Goal: Information Seeking & Learning: Find specific fact

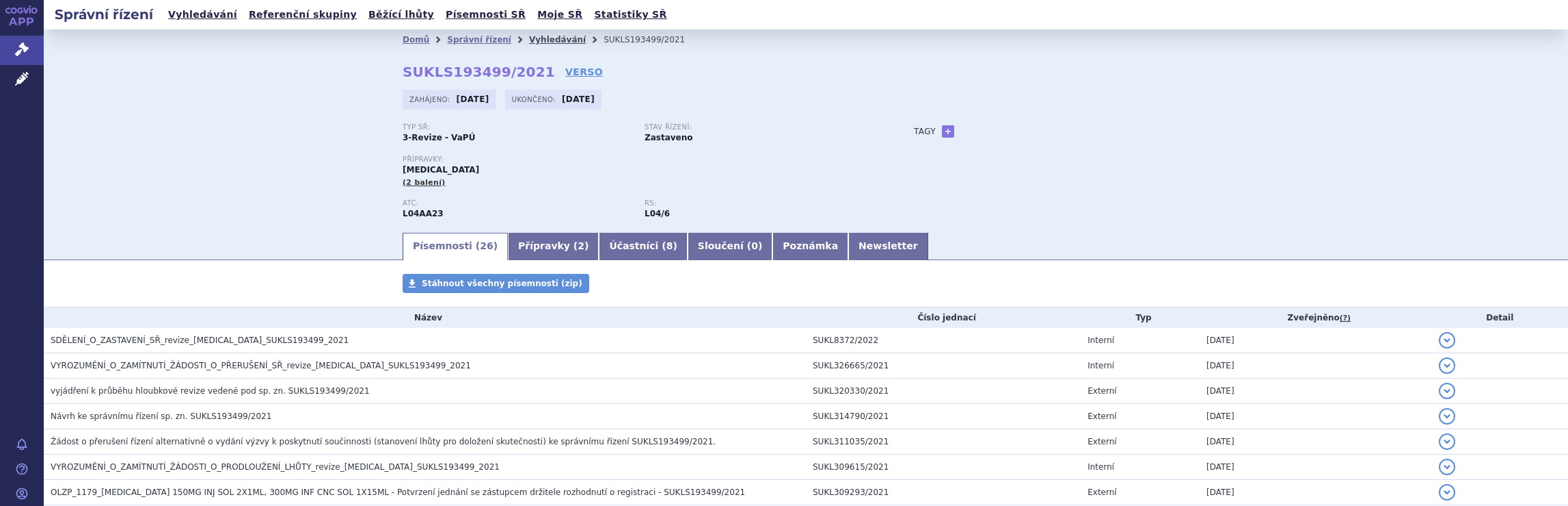
click at [533, 38] on link "Vyhledávání" at bounding box center [557, 39] width 57 height 10
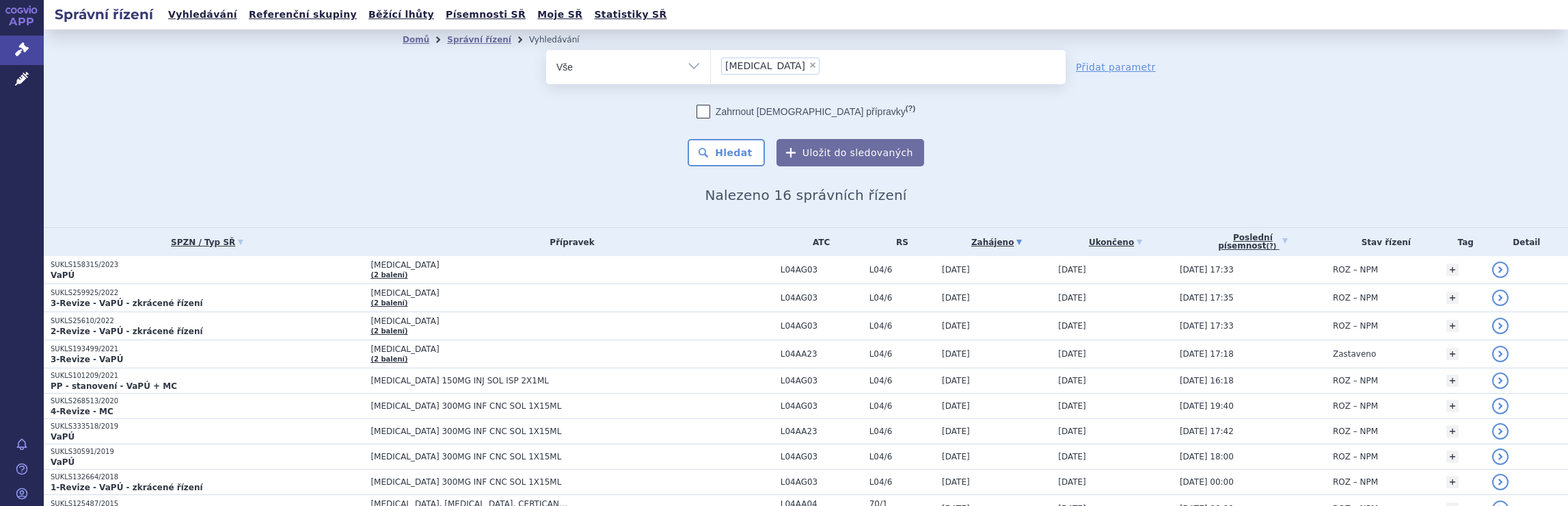
drag, startPoint x: 798, startPoint y: 71, endPoint x: 668, endPoint y: 77, distance: 130.1
click at [684, 70] on div "odstranit Vše Spisová značka Typ SŘ Přípravek/SUKL kód ×" at bounding box center [806, 66] width 519 height 34
select select
type input "Tysabri"
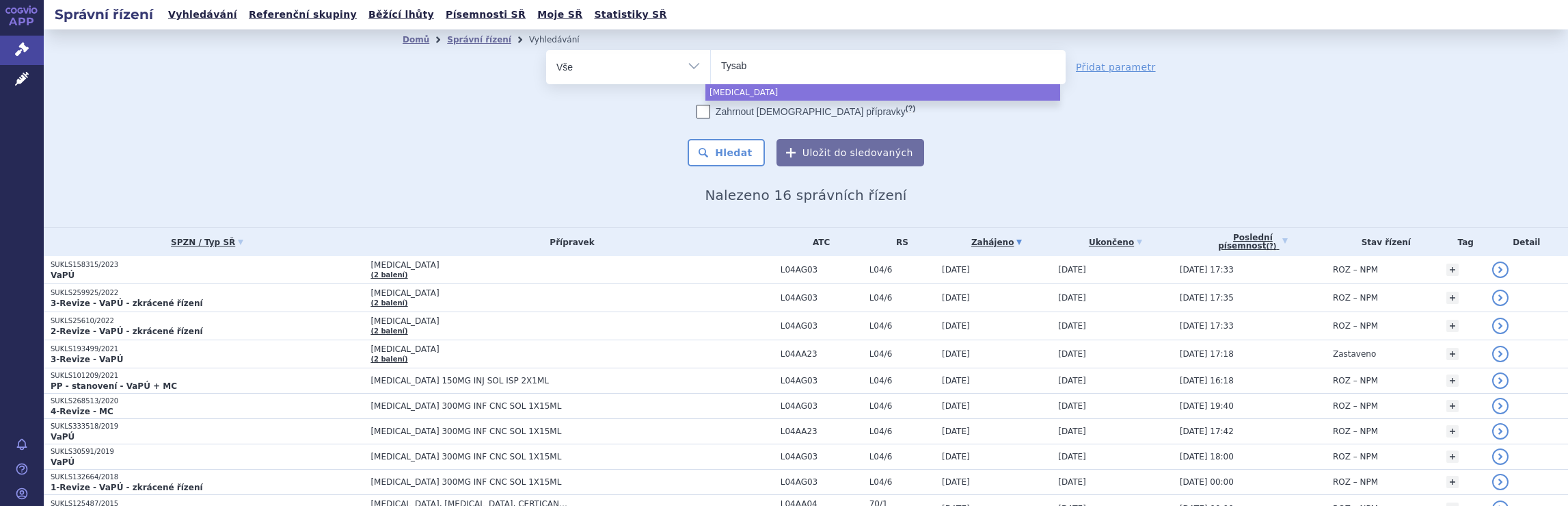
type input "Tysa"
type input "T"
type input "na"
type input "nata"
type input "[DATE]"
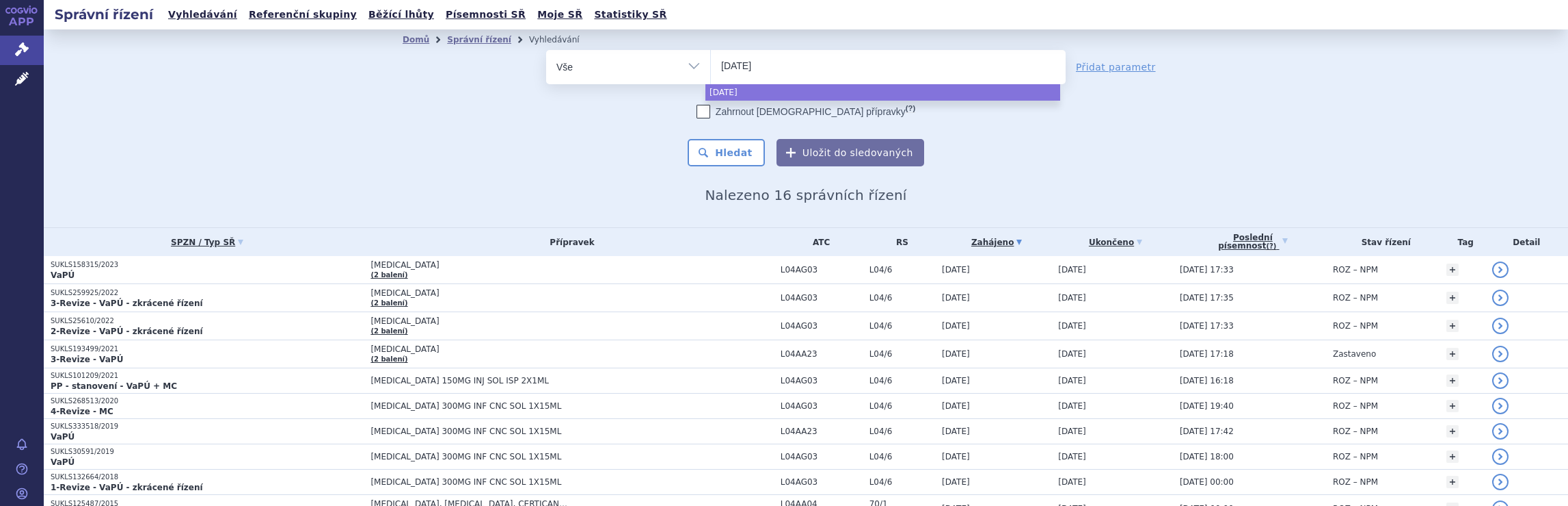
type input "natali"
type input "nataliz"
type input "natalizu"
type input "natalizuma"
type input "natalizumab"
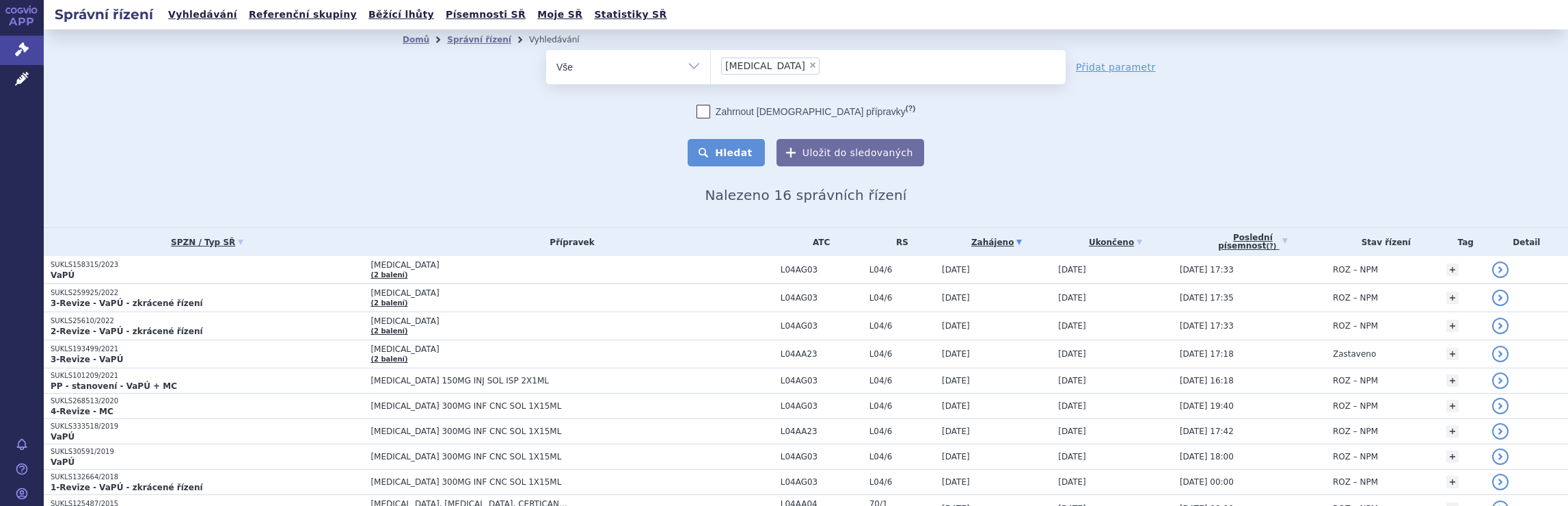
select select "natalizumab"
click at [732, 152] on button "Hledat" at bounding box center [726, 152] width 77 height 27
click at [808, 64] on ul "× [MEDICAL_DATA]" at bounding box center [888, 64] width 355 height 30
click at [711, 64] on select "[MEDICAL_DATA]" at bounding box center [710, 66] width 1 height 34
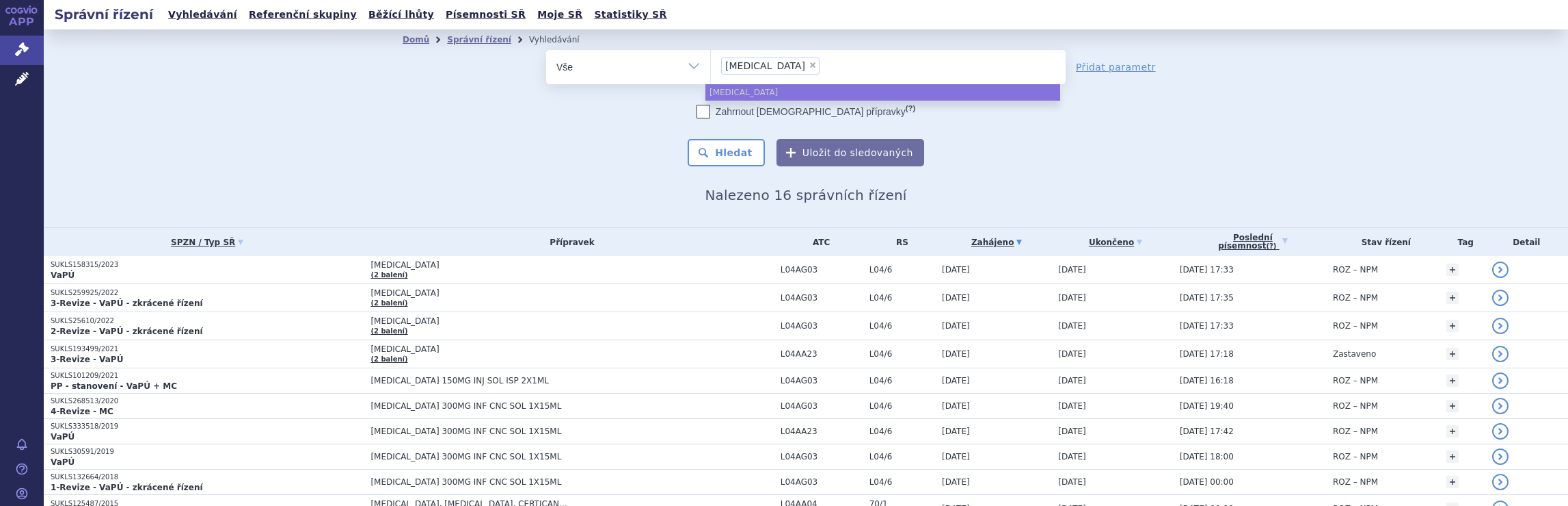
select select
type input "[MEDICAL_DATA]"
type input "[DATE]"
type input "n"
type input "ty"
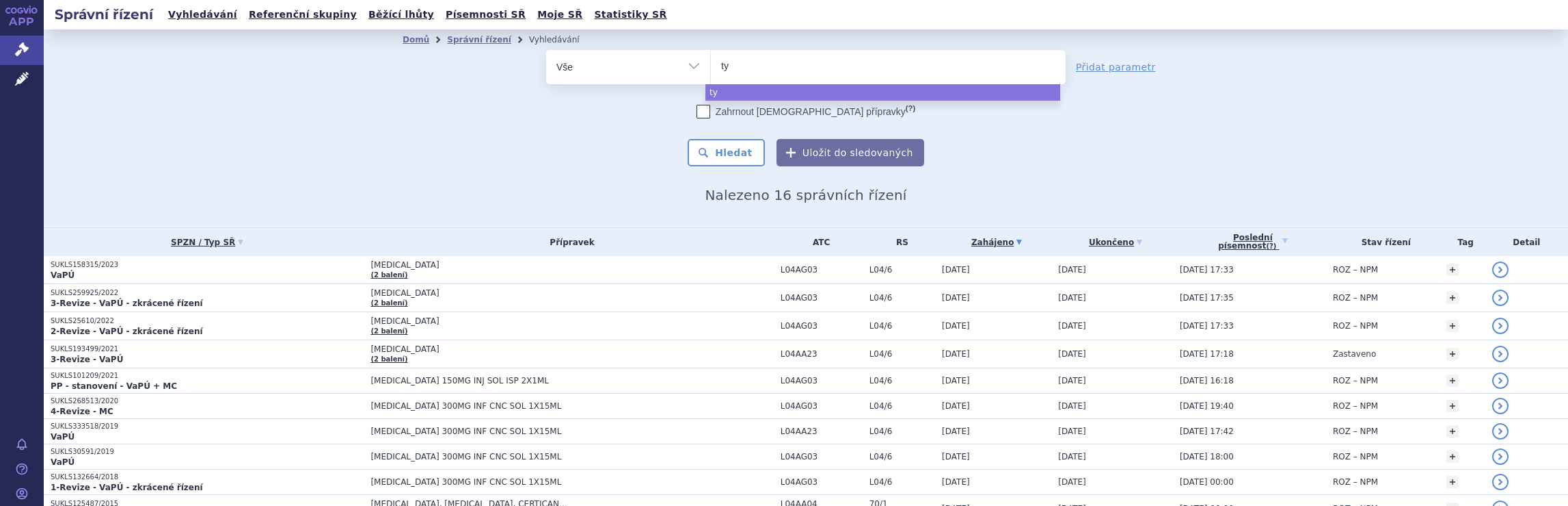
type input "tyr"
type input "tyru"
type input "tyruk"
type input "tyruko"
select select "tyruko"
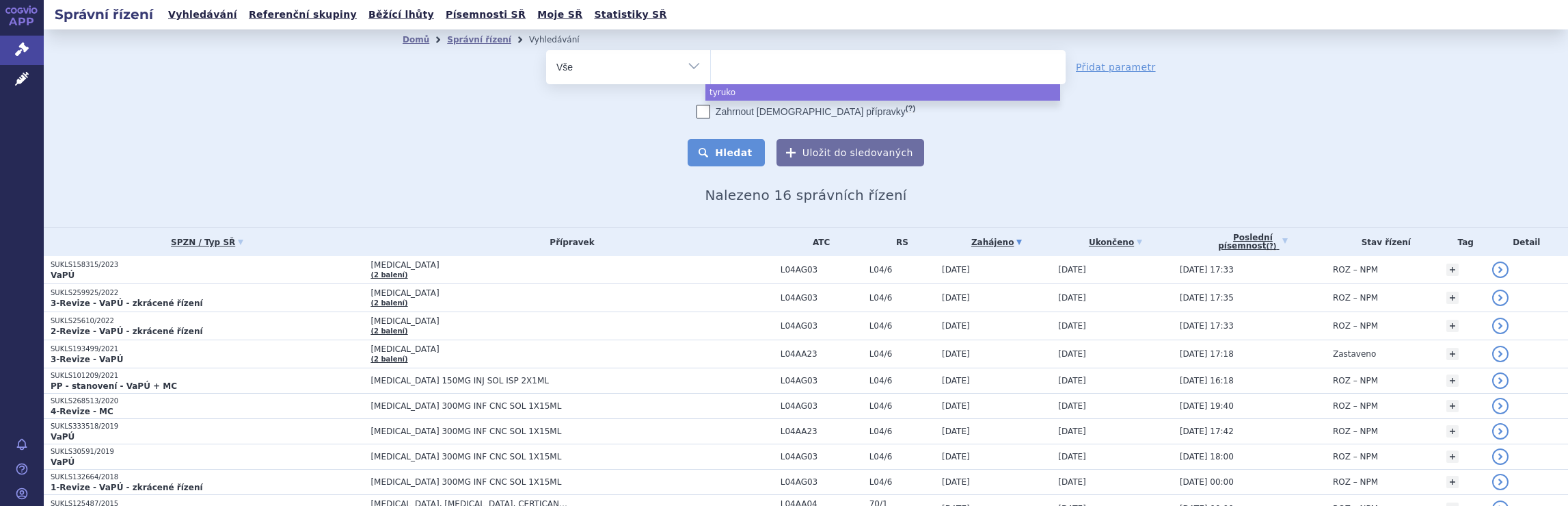
click at [734, 155] on button "Hledat" at bounding box center [726, 152] width 77 height 27
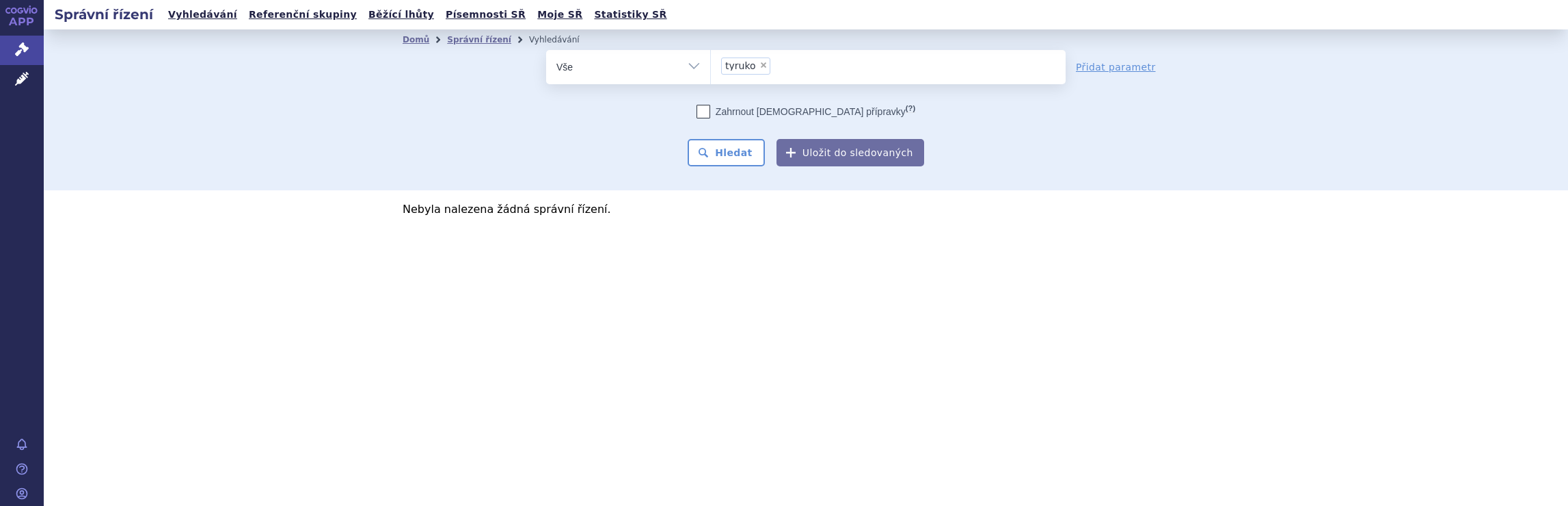
click at [805, 66] on ul "× tyruko" at bounding box center [888, 64] width 355 height 30
click at [711, 66] on select "tyruko" at bounding box center [710, 66] width 1 height 34
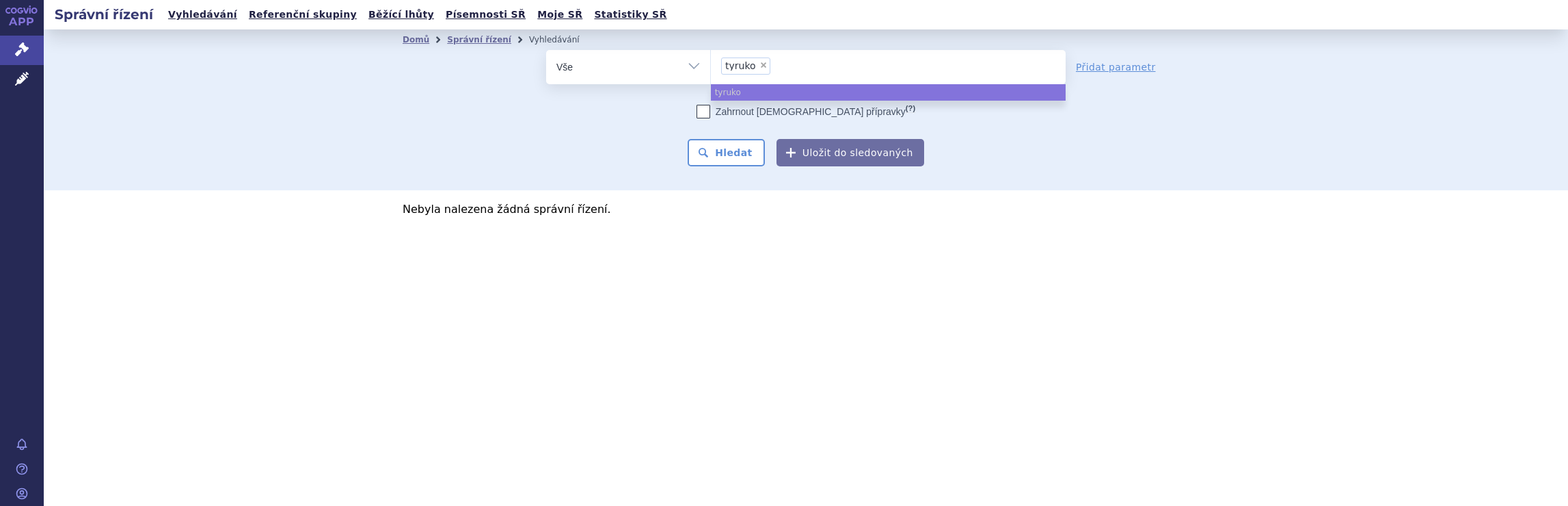
select select
type input "tyruko"
type input "t"
type input "di"
type input "dim"
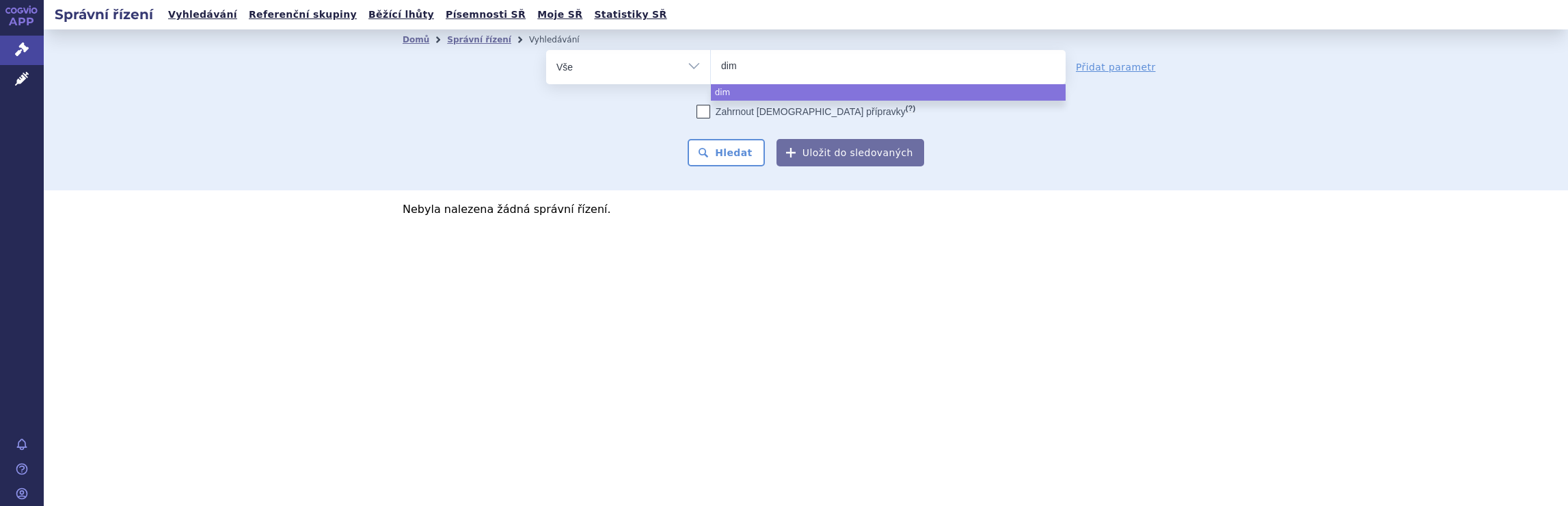
type input "dime"
type input "dimet"
type input "dimeth"
type input "dimethy"
type input "dimethyl"
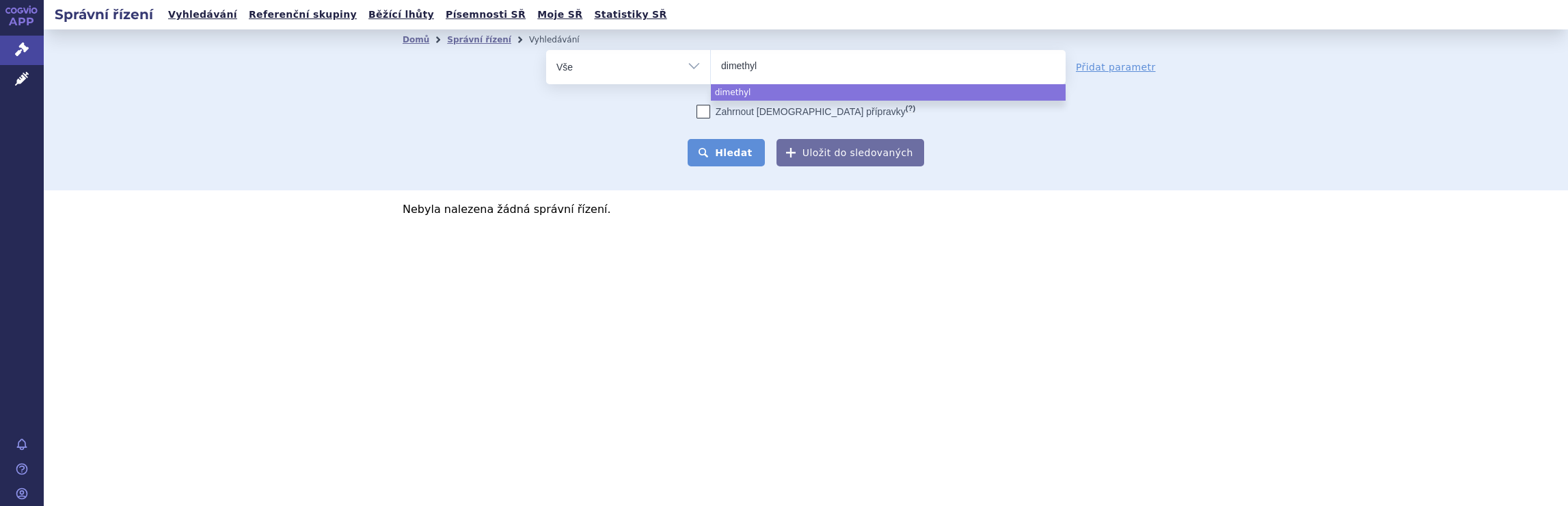
select select "dimethyl"
click at [739, 149] on button "Hledat" at bounding box center [726, 152] width 77 height 27
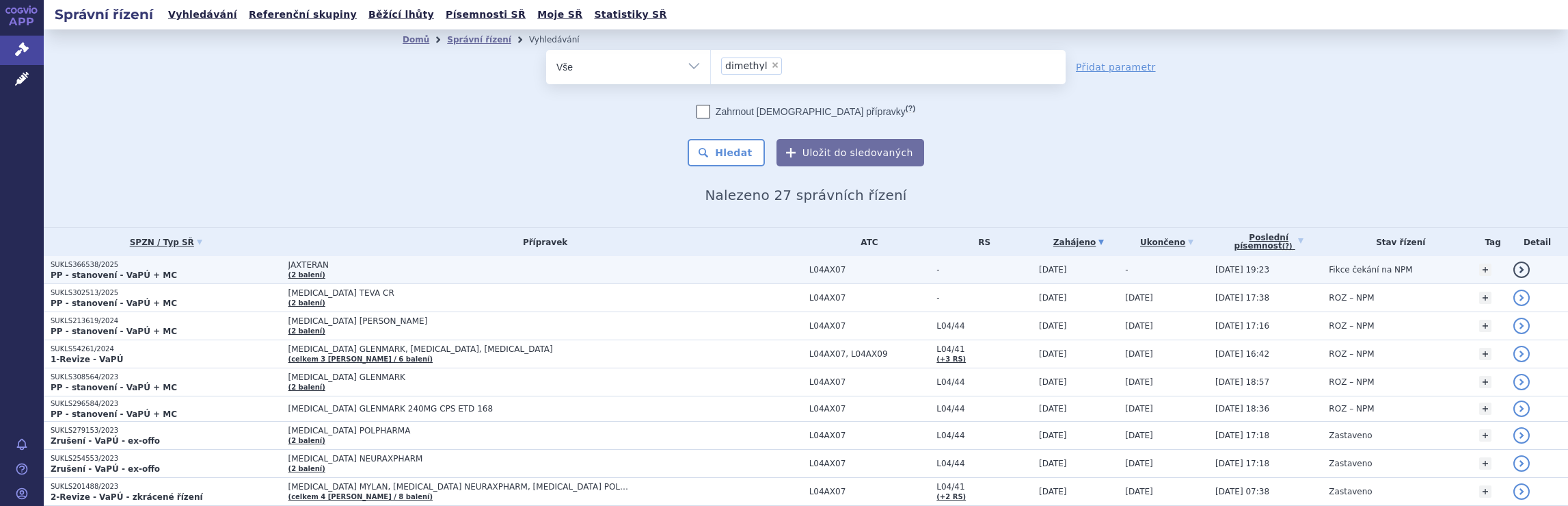
click at [644, 269] on span "JAXTERAN (2 balení)" at bounding box center [546, 270] width 514 height 19
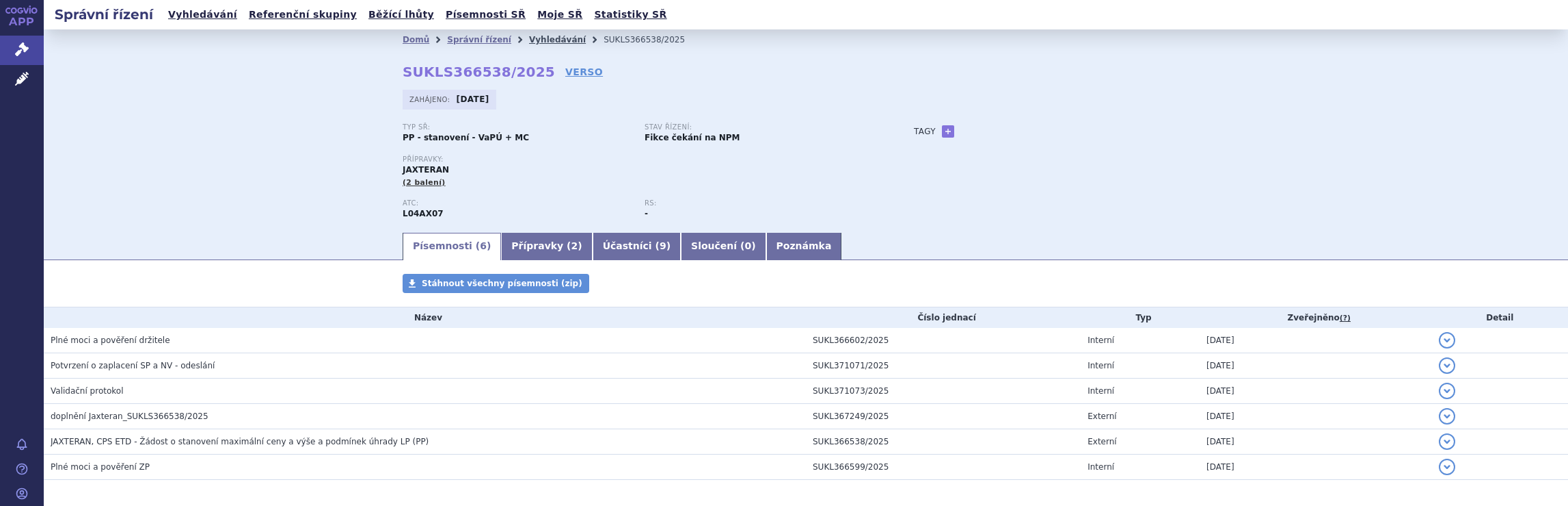
click at [530, 40] on link "Vyhledávání" at bounding box center [557, 39] width 57 height 10
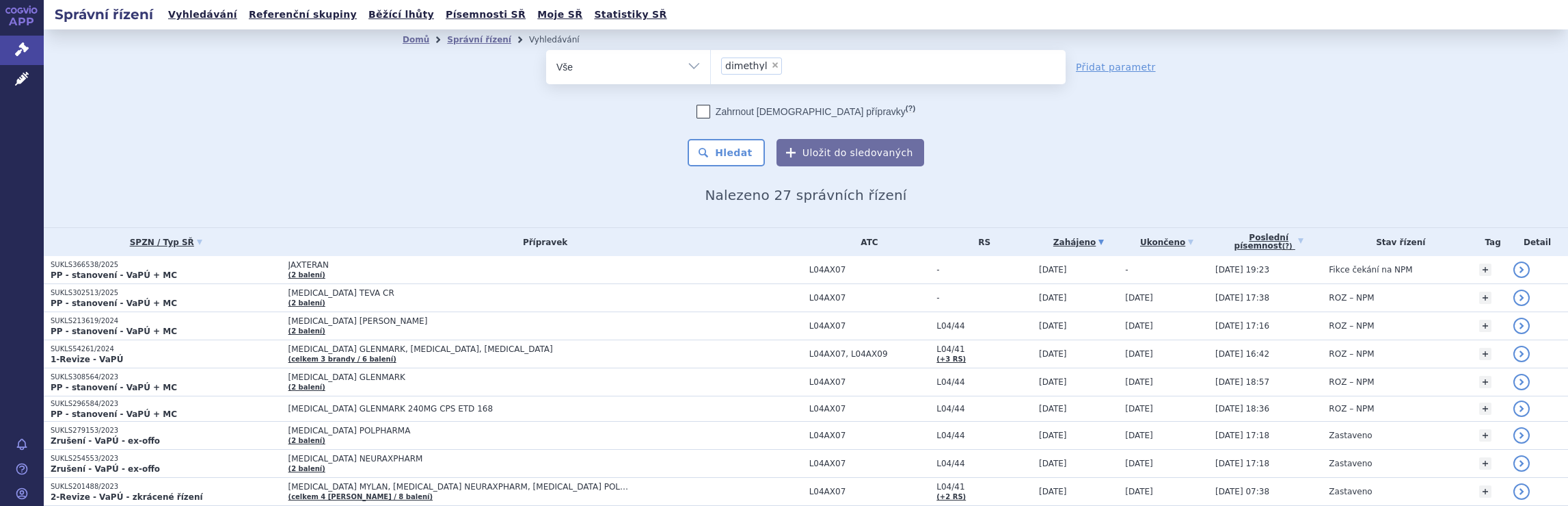
click at [839, 76] on ul "× dimethyl" at bounding box center [888, 64] width 355 height 30
click at [711, 76] on select "dimethyl" at bounding box center [710, 66] width 1 height 34
click at [1032, 177] on div "Domů Správní řízení Vyhledávání Vyhledávání ve správních řízeních odstranit Vše…" at bounding box center [806, 126] width 861 height 153
click at [801, 61] on ul "× dimethyl" at bounding box center [888, 64] width 355 height 30
click at [711, 61] on select "dimethyl" at bounding box center [710, 66] width 1 height 34
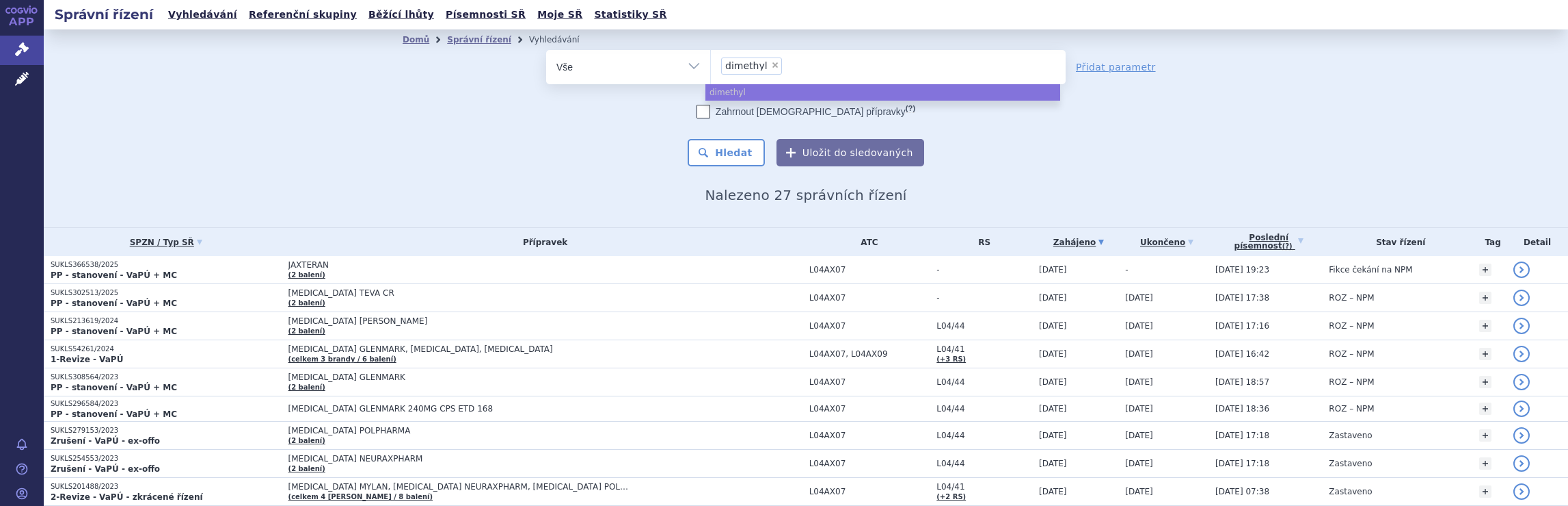
select select
type input "dimethyl"
type input "dim"
type input "d"
type input "sky"
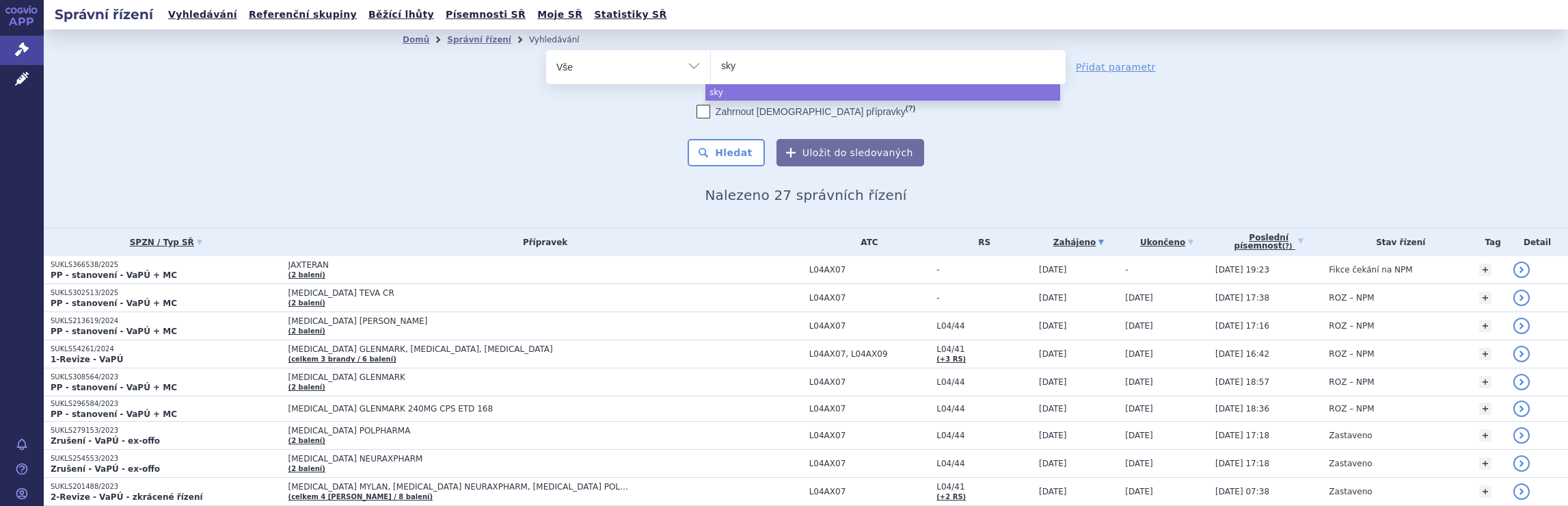
type input "skyc"
type input "skycla"
type input "skyclary"
type input "skyclarys"
select select "skyclarys"
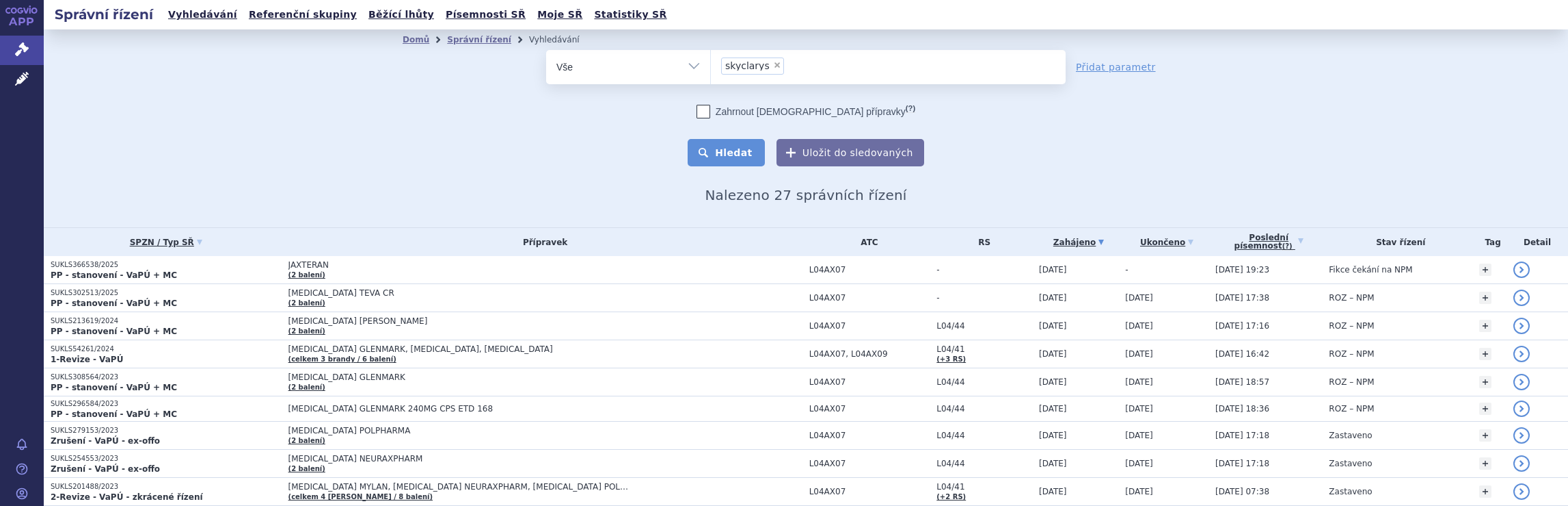
click at [737, 154] on button "Hledat" at bounding box center [726, 152] width 77 height 27
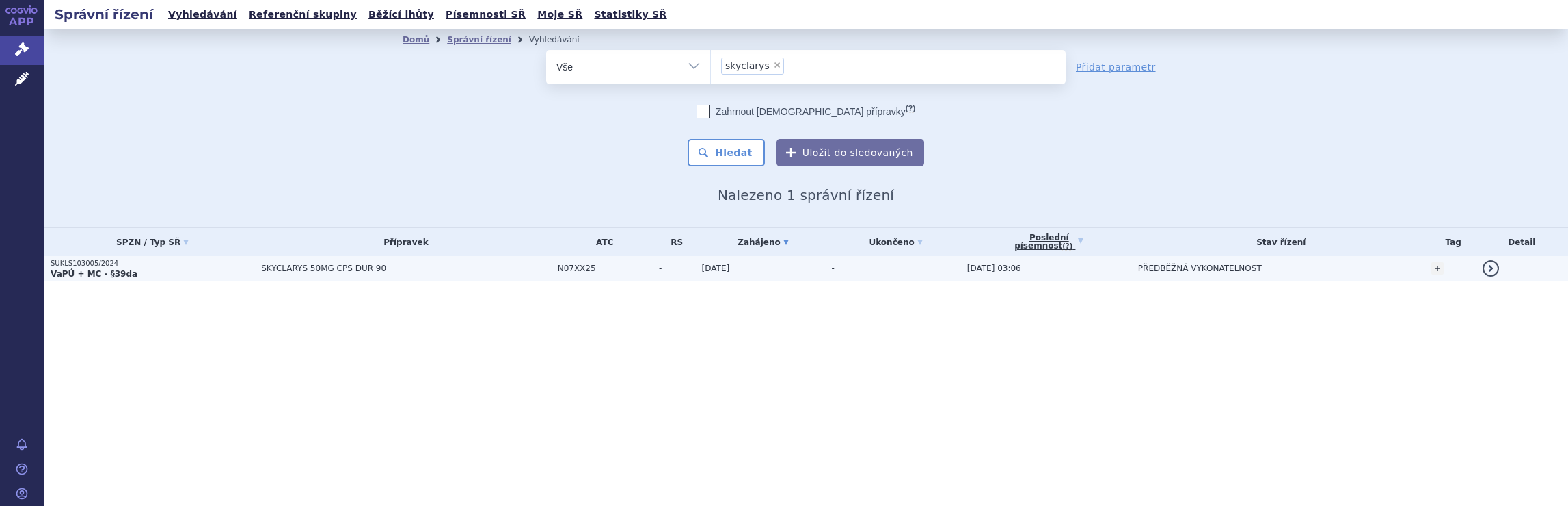
click at [489, 265] on span "SKYCLARYS 50MG CPS DUR 90" at bounding box center [405, 267] width 289 height 10
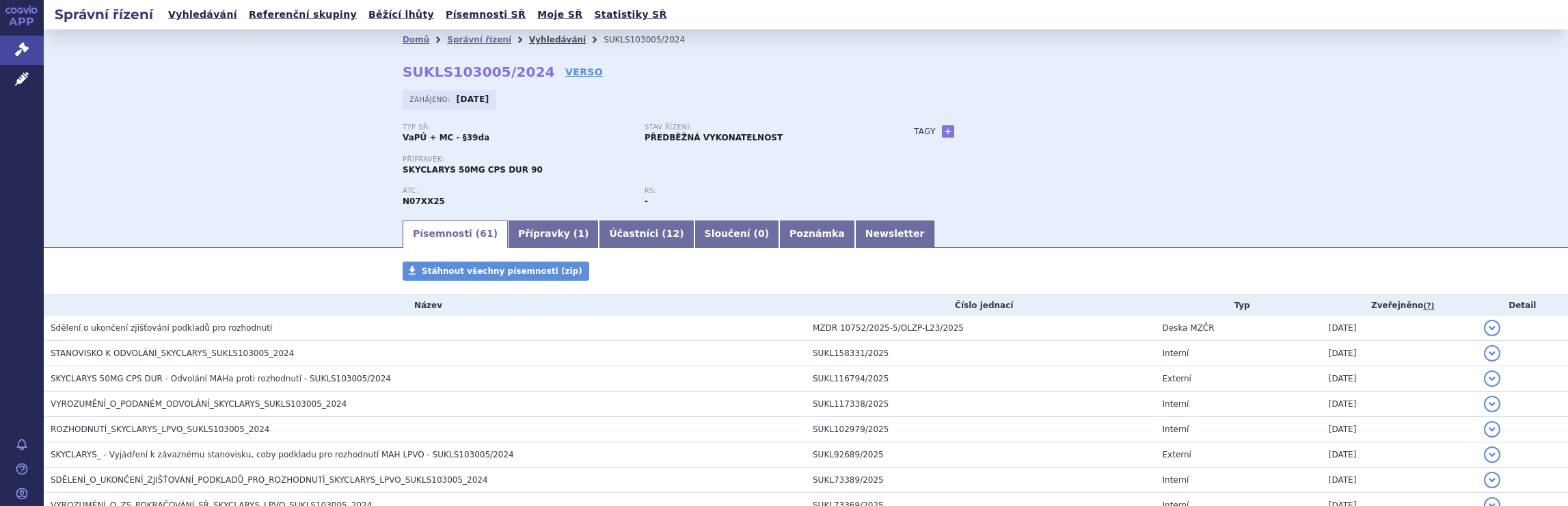
click at [533, 40] on link "Vyhledávání" at bounding box center [557, 39] width 57 height 10
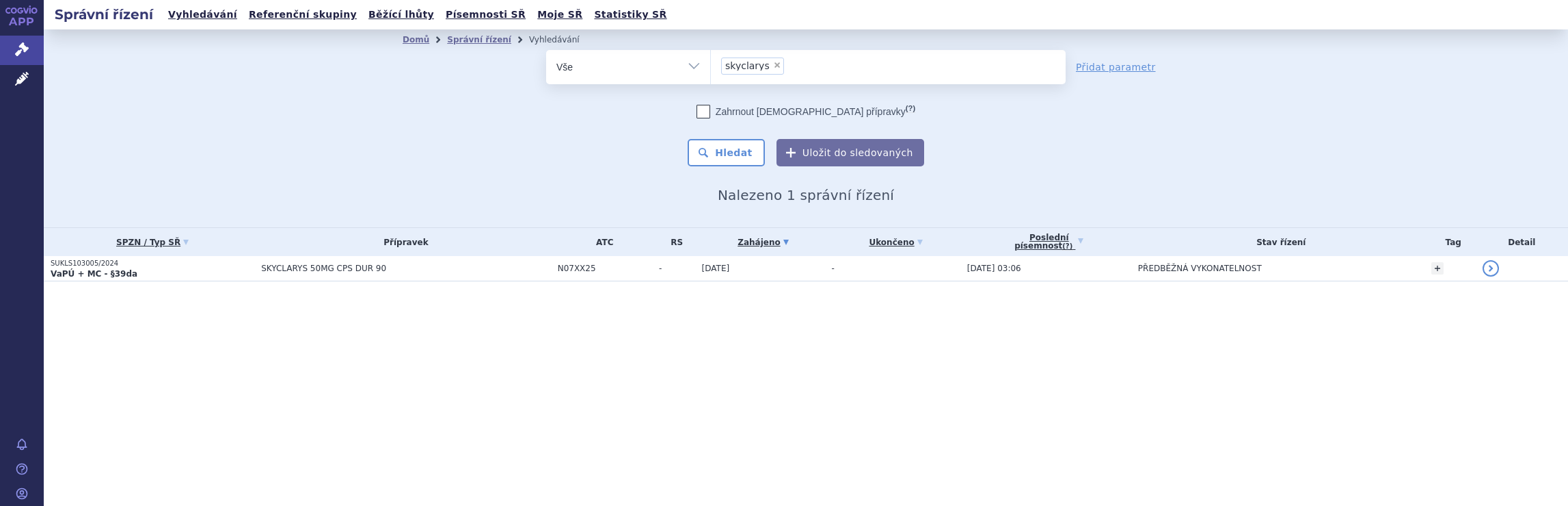
click at [804, 68] on ul "× skyclarys" at bounding box center [888, 64] width 355 height 30
click at [711, 68] on select "skyclarys" at bounding box center [710, 66] width 1 height 34
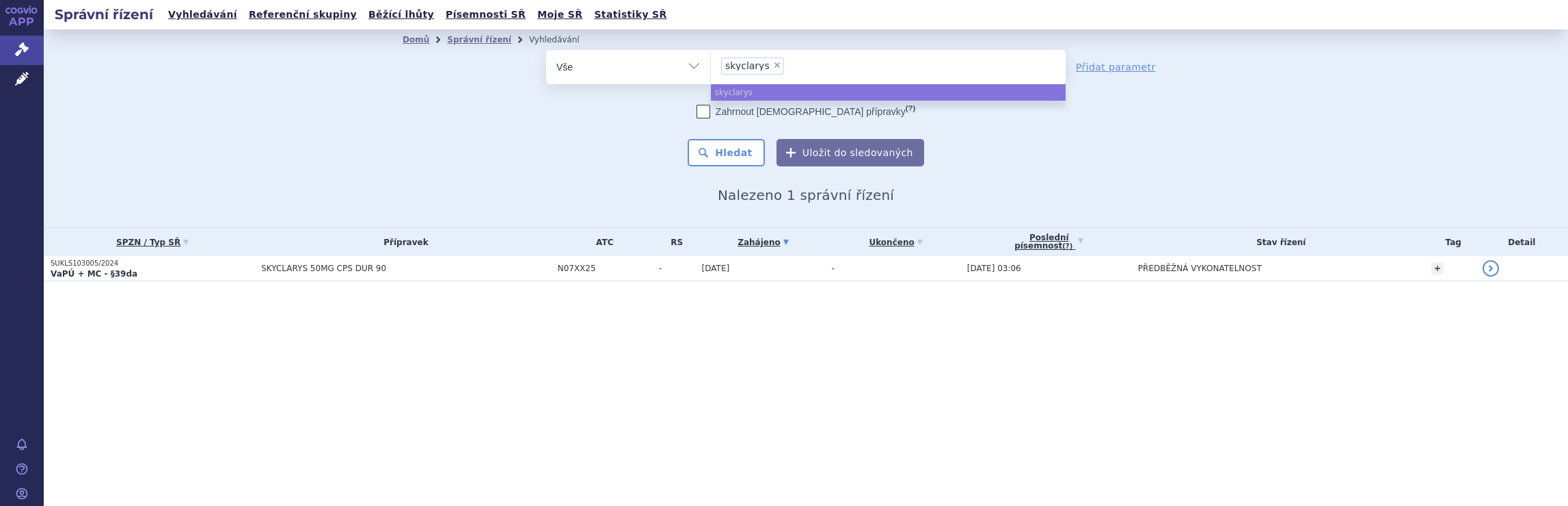
select select
type input "skyclarys"
type input "skyclar"
type input "s"
type input "qa"
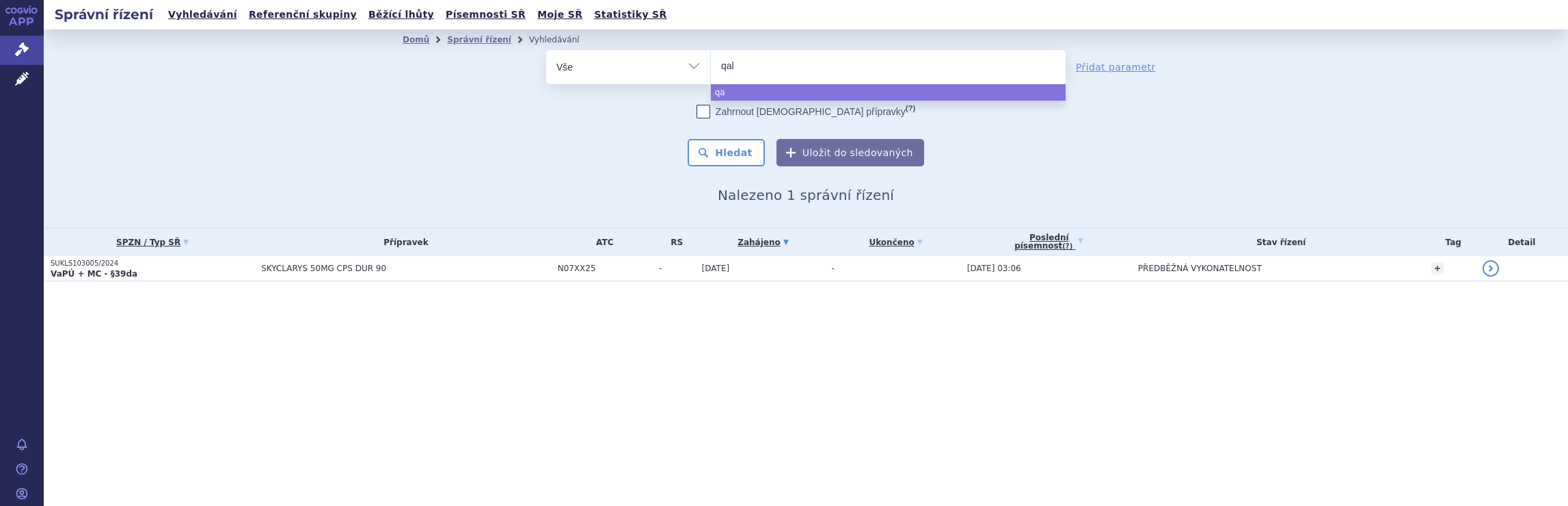
type input "qals"
type input "qalso"
type input "qalsod"
type input "qalsody"
select select "qalsody"
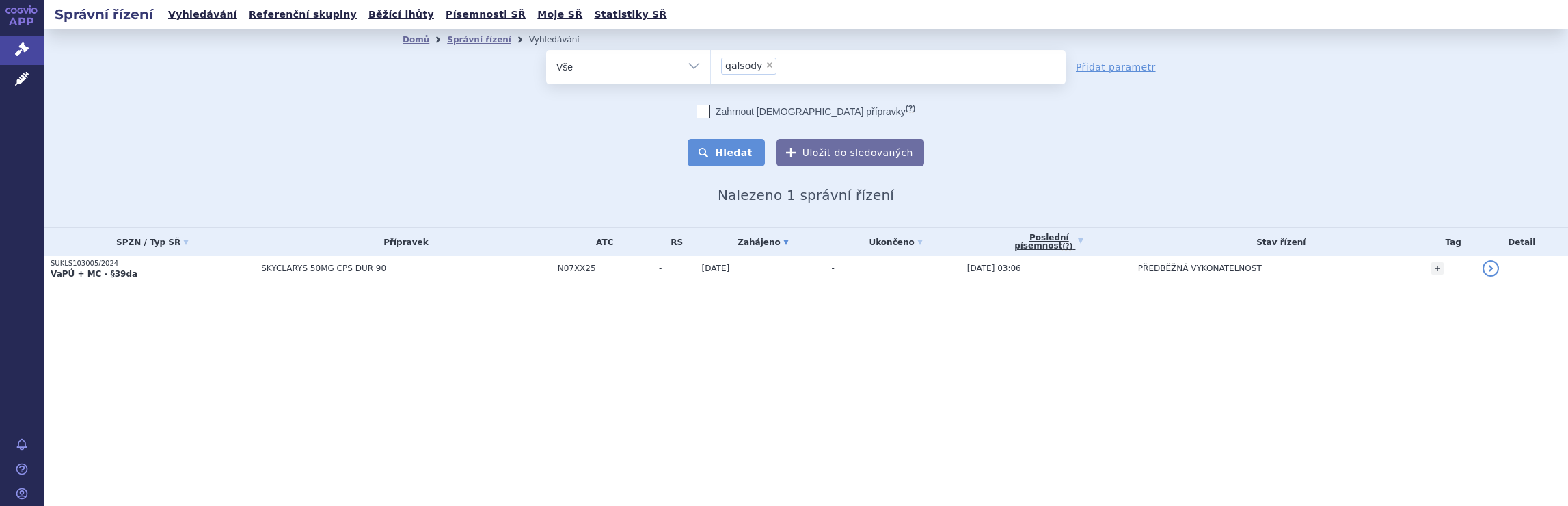
click at [742, 153] on button "Hledat" at bounding box center [726, 152] width 77 height 27
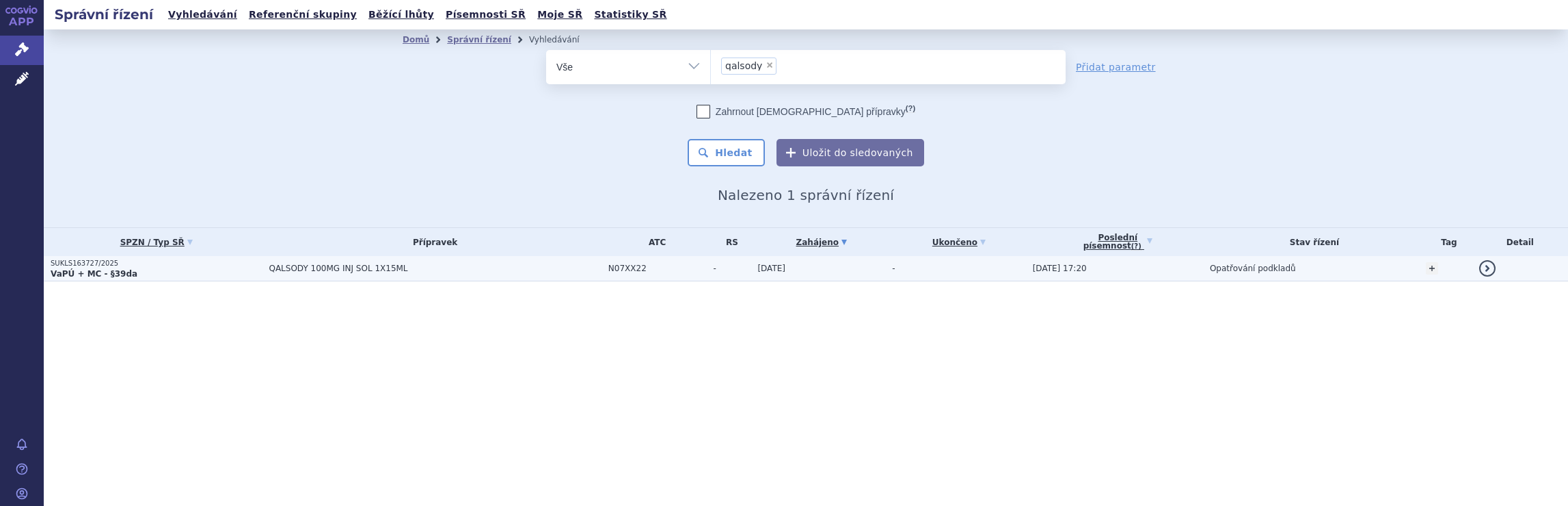
click at [502, 266] on span "QALSODY 100MG INJ SOL 1X15ML" at bounding box center [435, 267] width 332 height 10
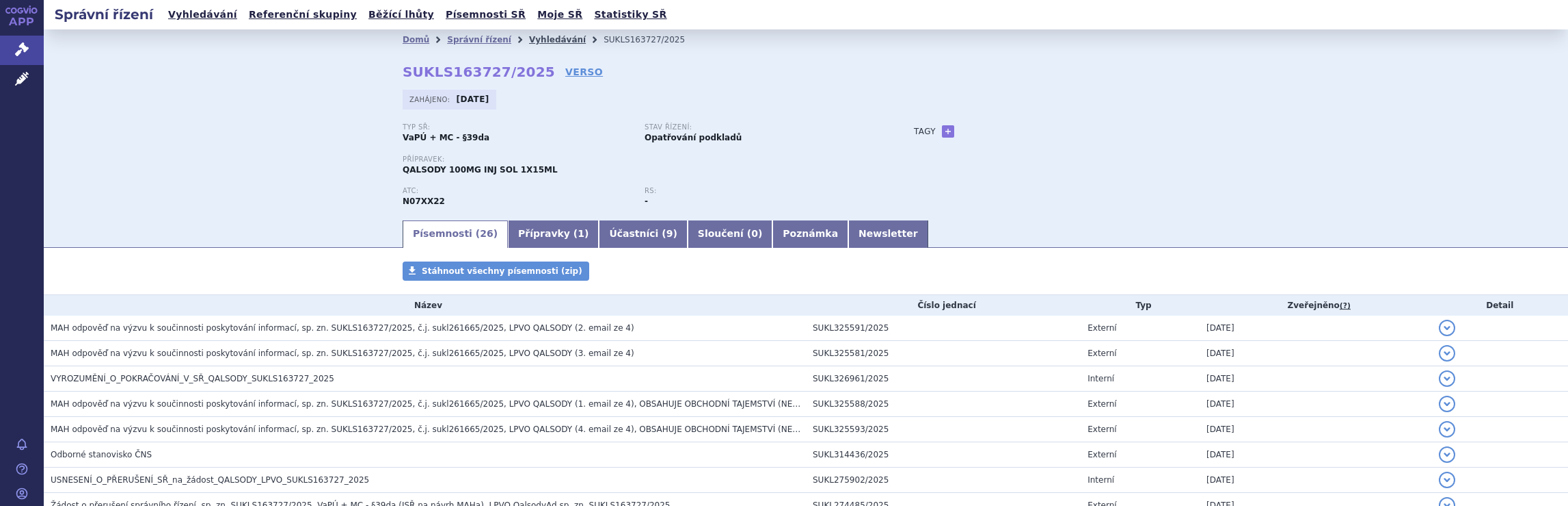
click at [541, 40] on link "Vyhledávání" at bounding box center [557, 39] width 57 height 10
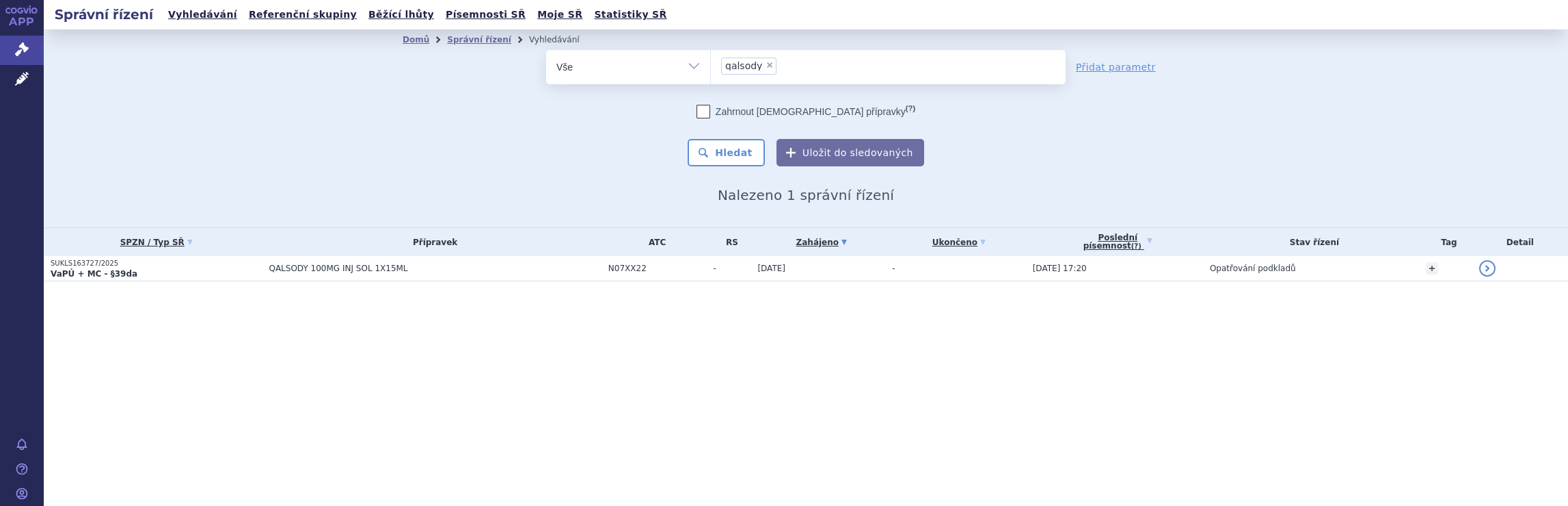
click at [844, 70] on ul "× qalsody" at bounding box center [888, 64] width 355 height 30
click at [711, 70] on select "qalsody" at bounding box center [710, 66] width 1 height 34
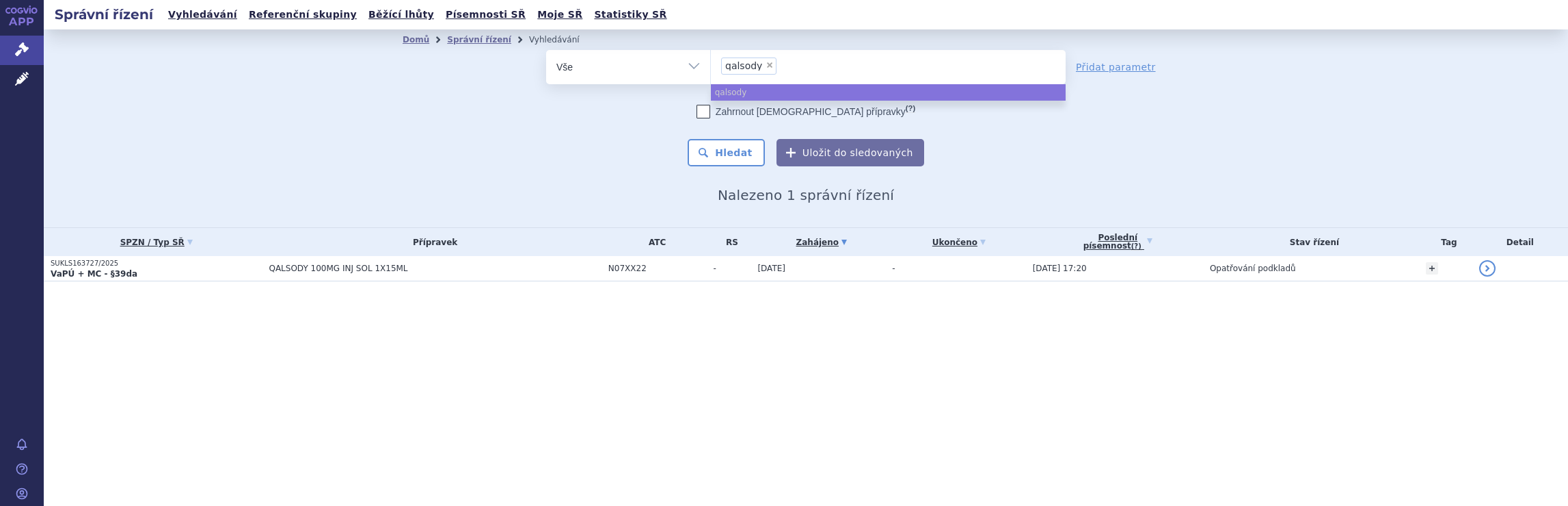
select select
type input "qalsody"
type input "qals"
type input "q"
type input "sp"
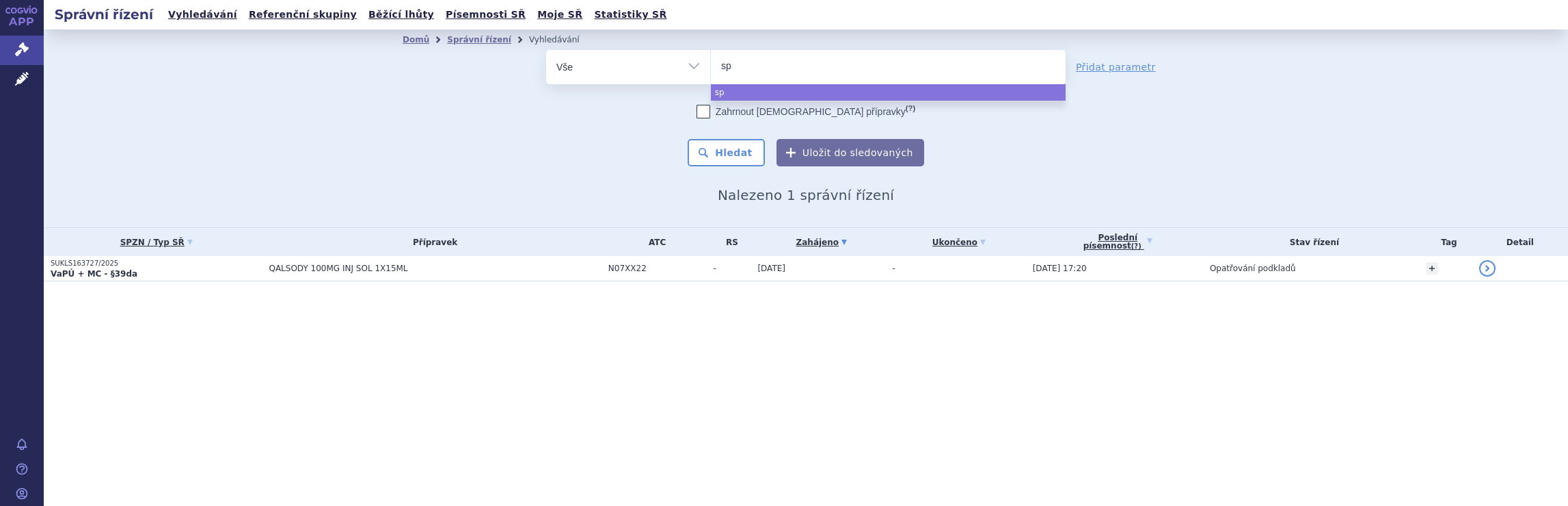
type input "spi"
type input "spin"
type input "spinr"
type input "spinra"
type input "spinraza"
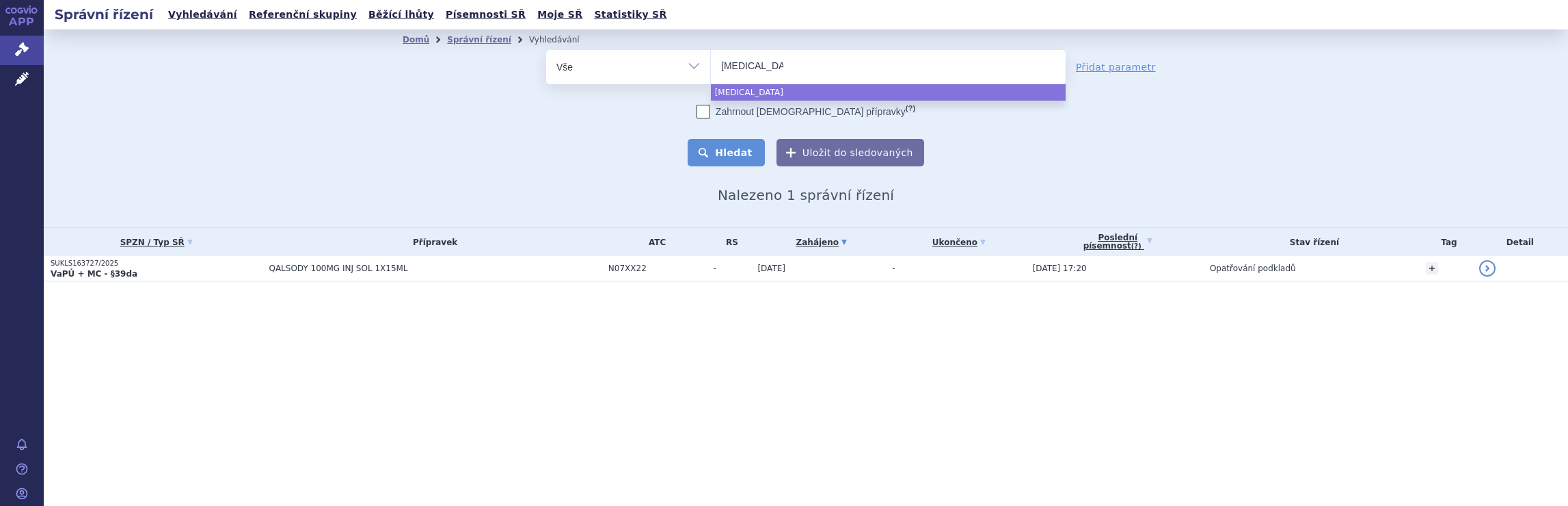
select select "spinraza"
click at [747, 155] on button "Hledat" at bounding box center [726, 152] width 77 height 27
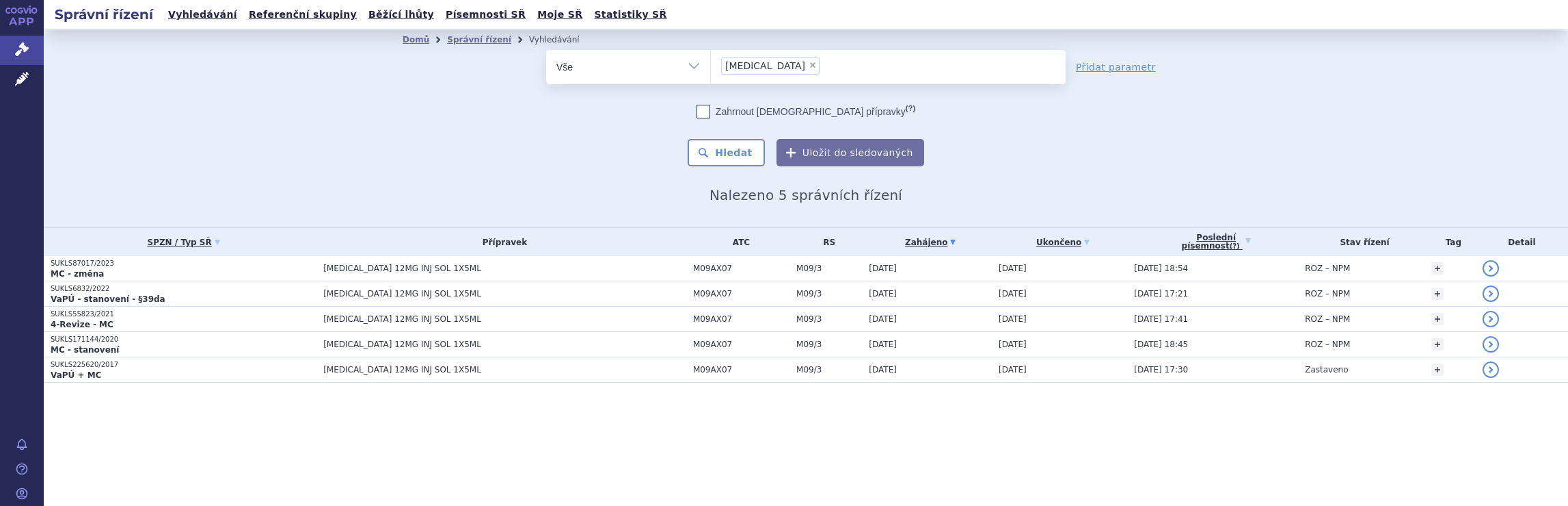
click at [787, 73] on ul "× spinraza" at bounding box center [888, 64] width 355 height 30
click at [711, 73] on select "spinraza" at bounding box center [710, 66] width 1 height 34
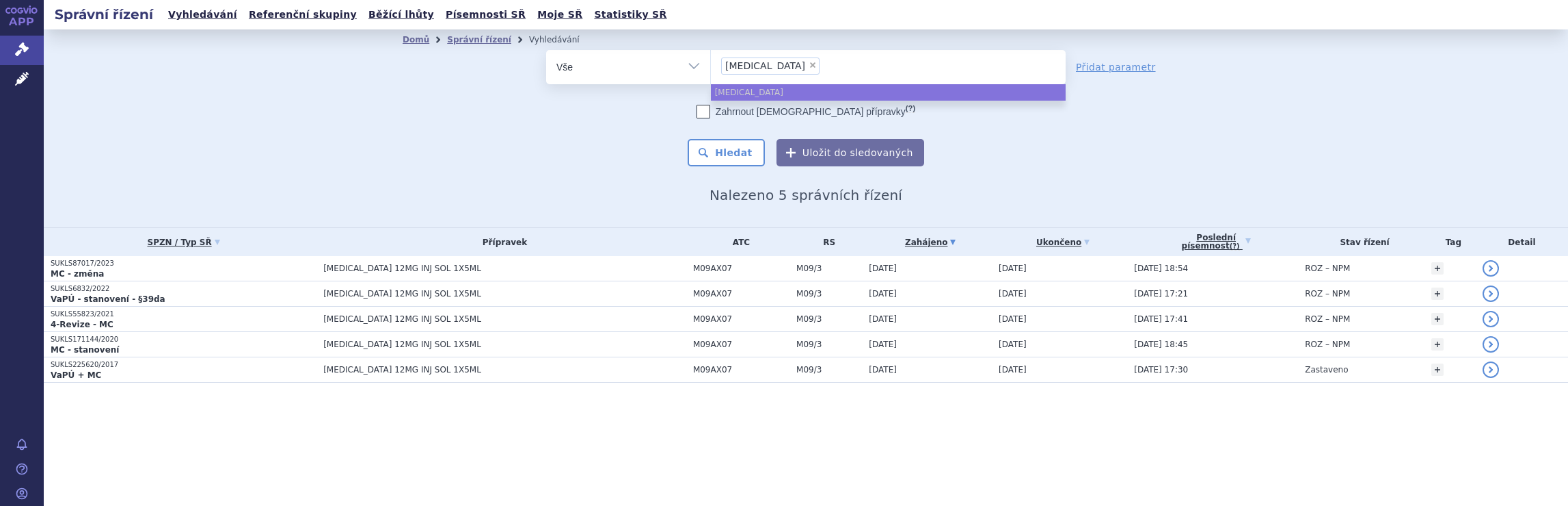
select select
type input "spinraza"
type input "spinra"
type input "s"
type input "av"
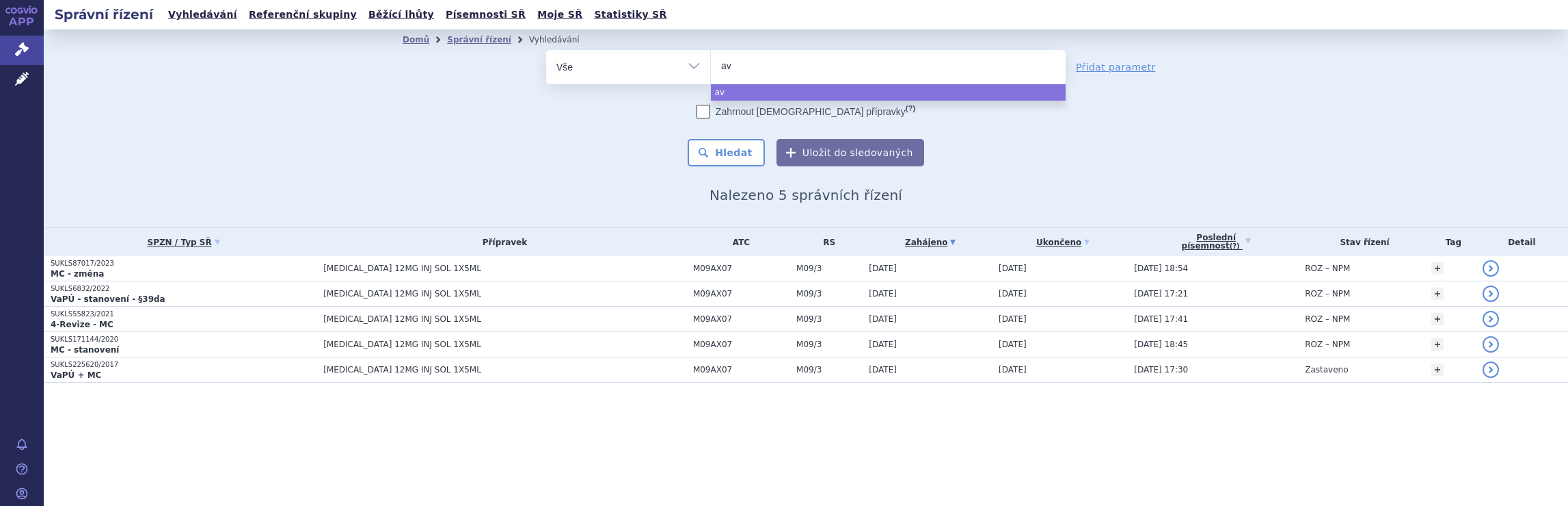
type input "avo"
type input "avon"
type input "avone"
type input "avonex"
select select "avonex"
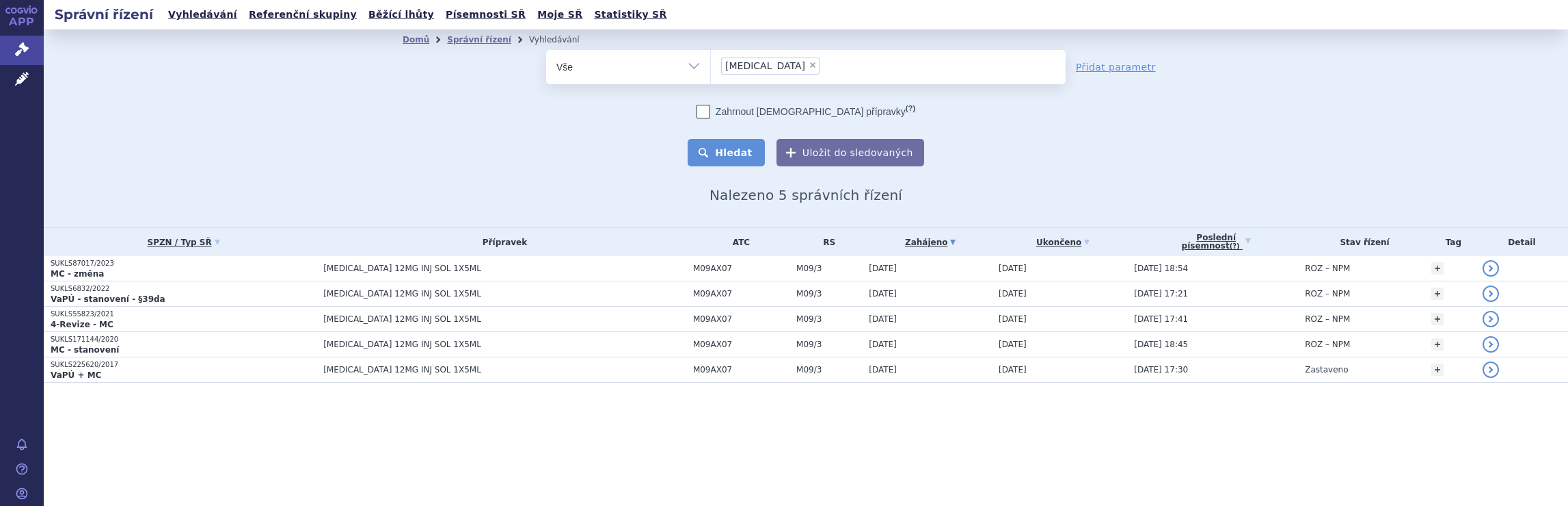
click at [742, 155] on button "Hledat" at bounding box center [726, 152] width 77 height 27
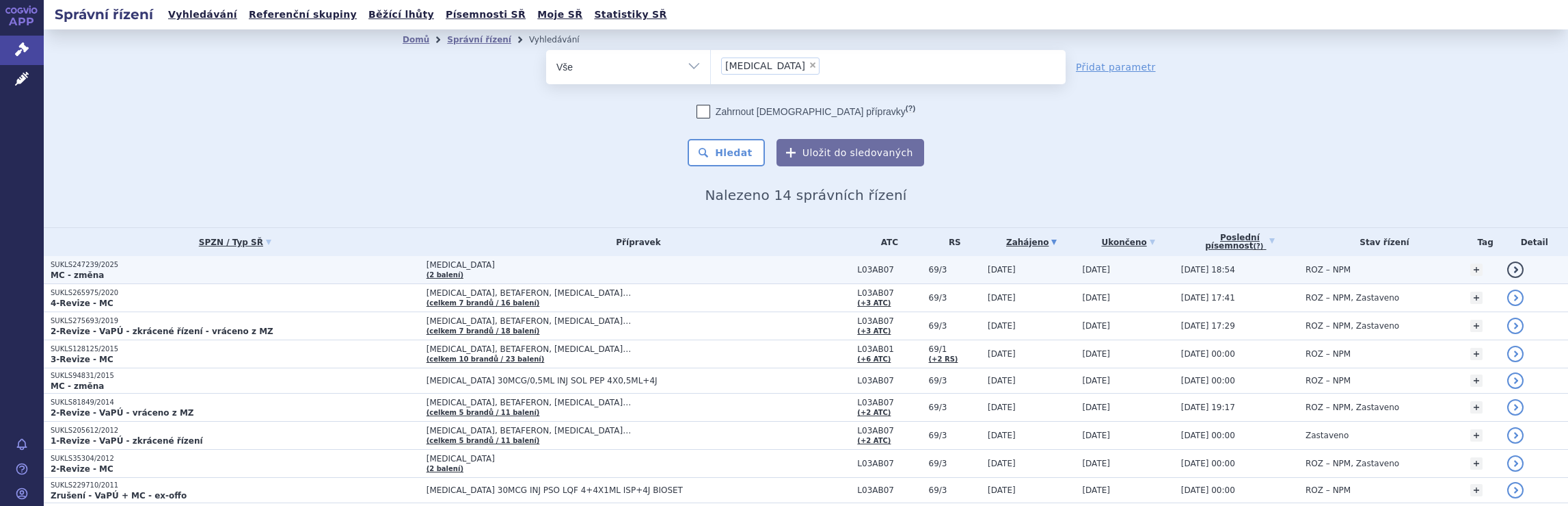
click at [691, 270] on td "AVONEX (2 balení)" at bounding box center [635, 270] width 432 height 28
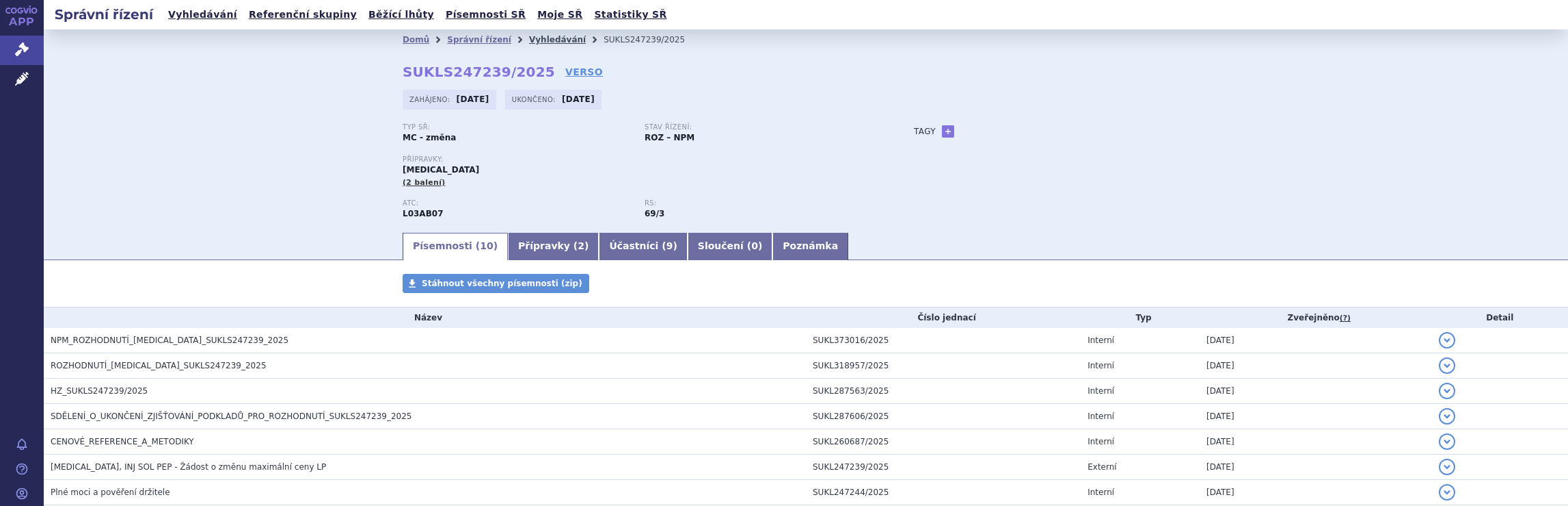
click at [548, 42] on link "Vyhledávání" at bounding box center [557, 39] width 57 height 10
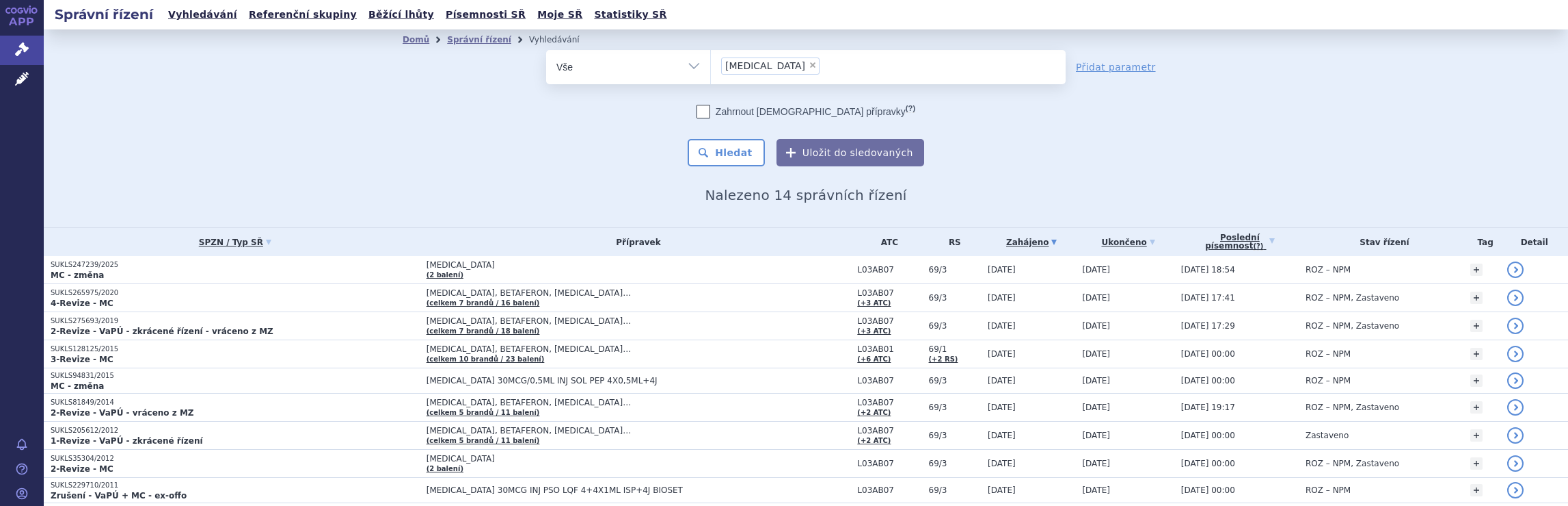
click at [809, 75] on ul "× avonex" at bounding box center [888, 64] width 355 height 30
click at [711, 75] on select "avonex" at bounding box center [710, 66] width 1 height 34
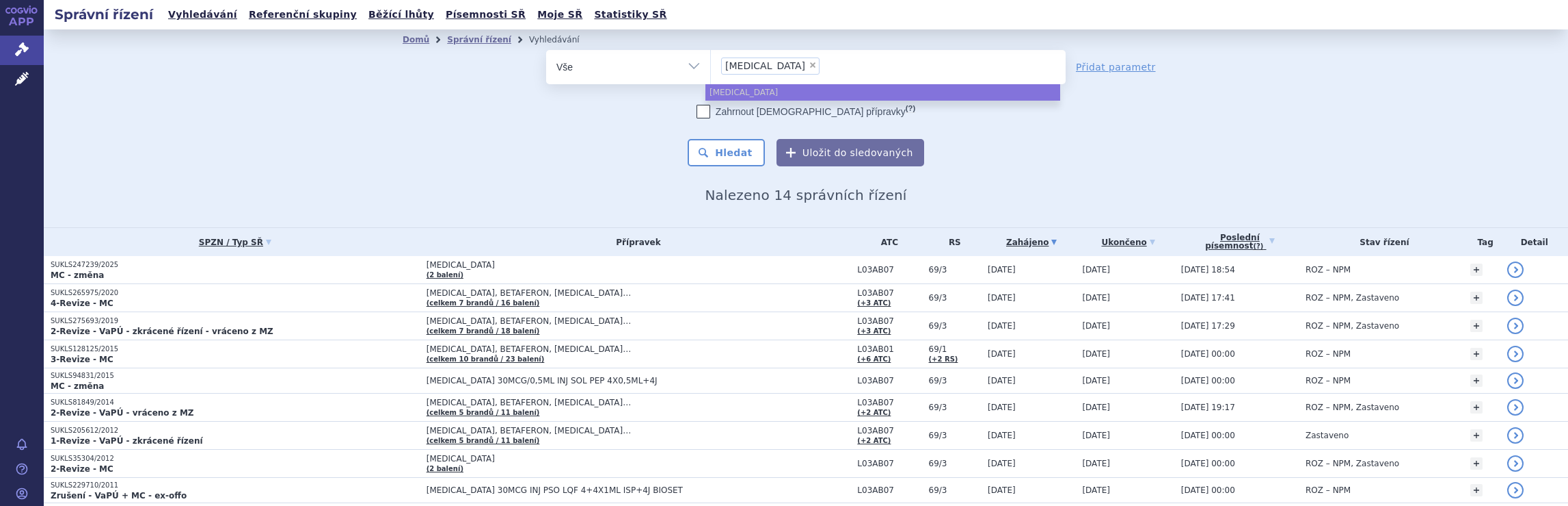
select select
type input "avonex"
type input "a"
type input "ple"
type input "pleg"
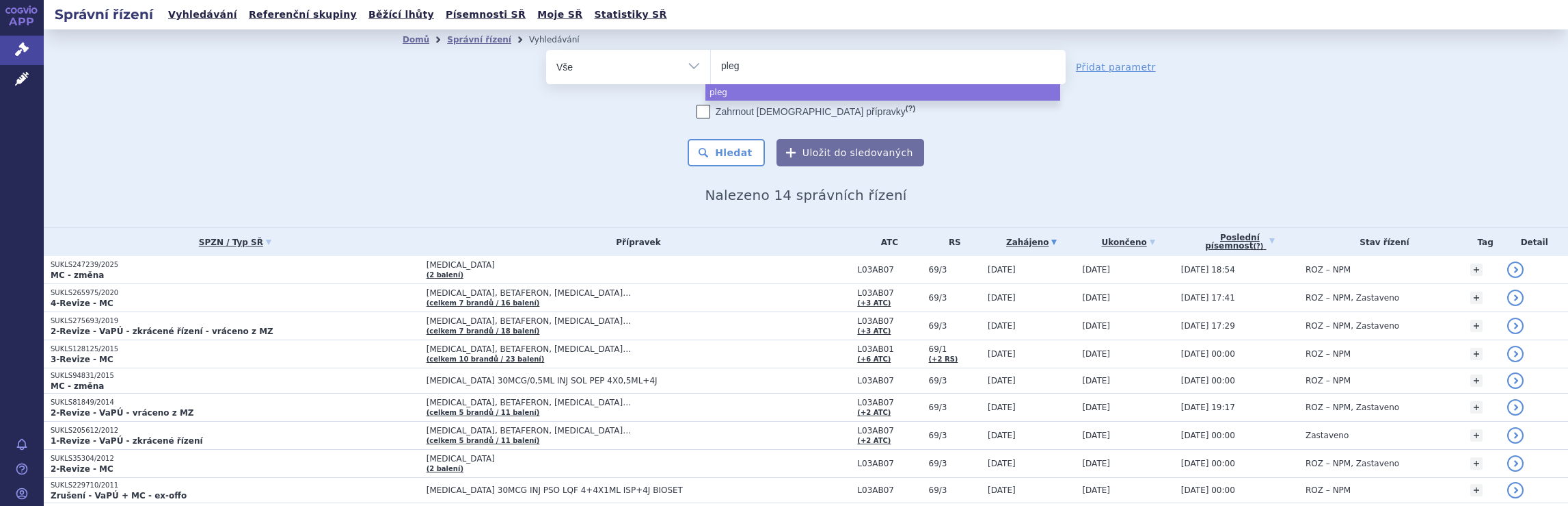
type input "plegr"
type input "plegri"
type input "plegrid"
type input "plegridy"
select select "plegridy"
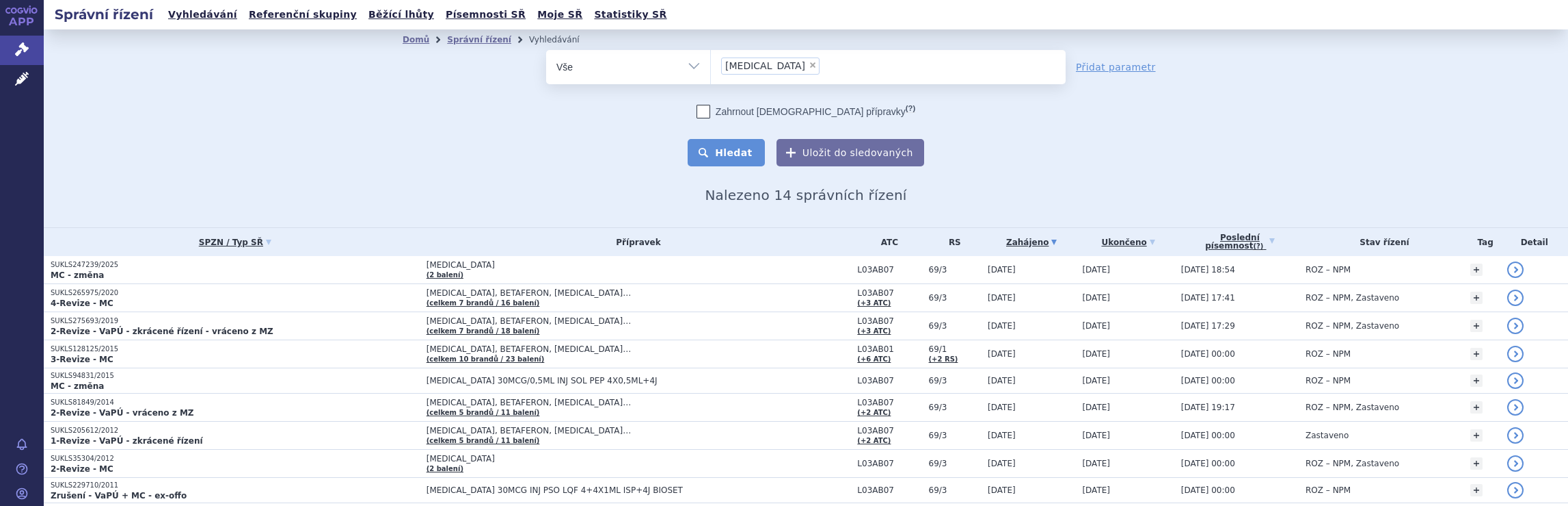
click at [727, 155] on button "Hledat" at bounding box center [726, 152] width 77 height 27
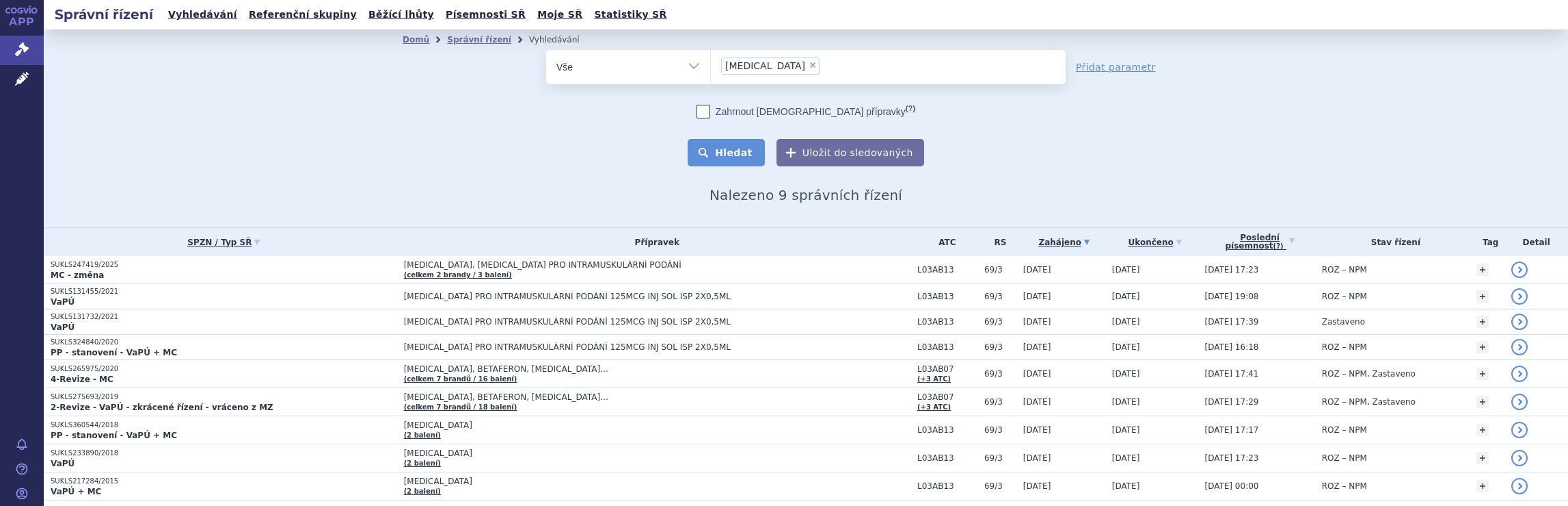
click at [744, 155] on button "Hledat" at bounding box center [726, 152] width 77 height 27
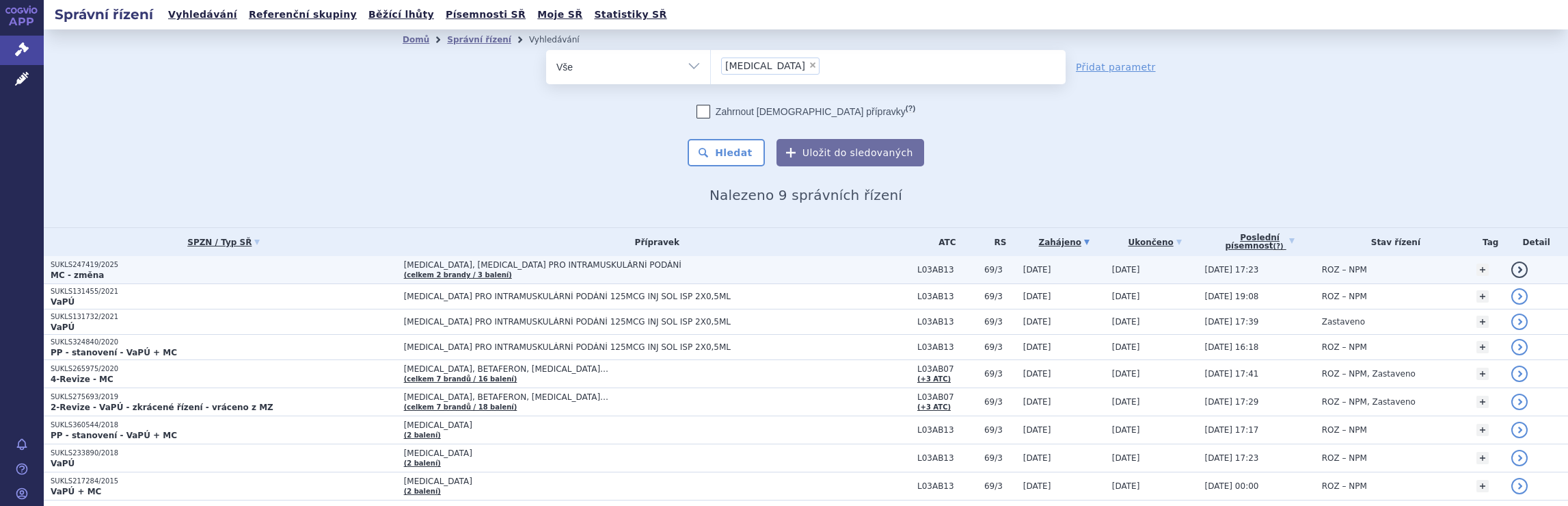
click at [744, 271] on td "[MEDICAL_DATA], [MEDICAL_DATA] PRO INTRAMUSKULÁRNÍ PODÁNÍ (celkem 2 brandy / 3 …" at bounding box center [653, 270] width 513 height 28
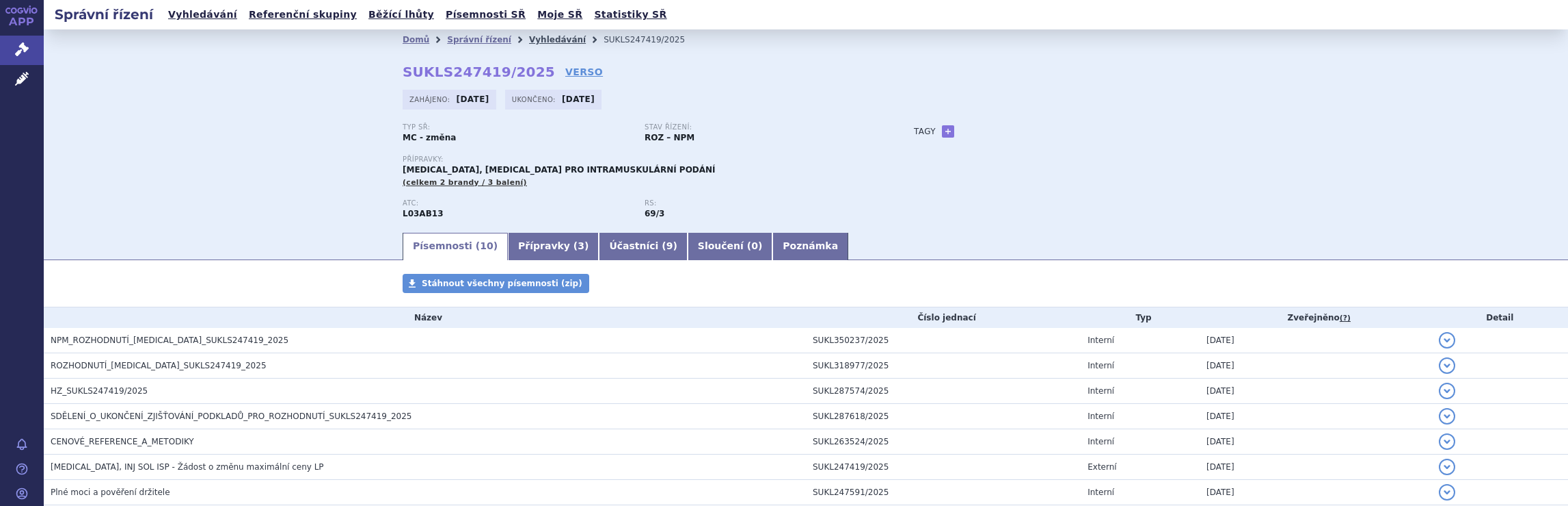
click at [546, 40] on link "Vyhledávání" at bounding box center [557, 39] width 57 height 10
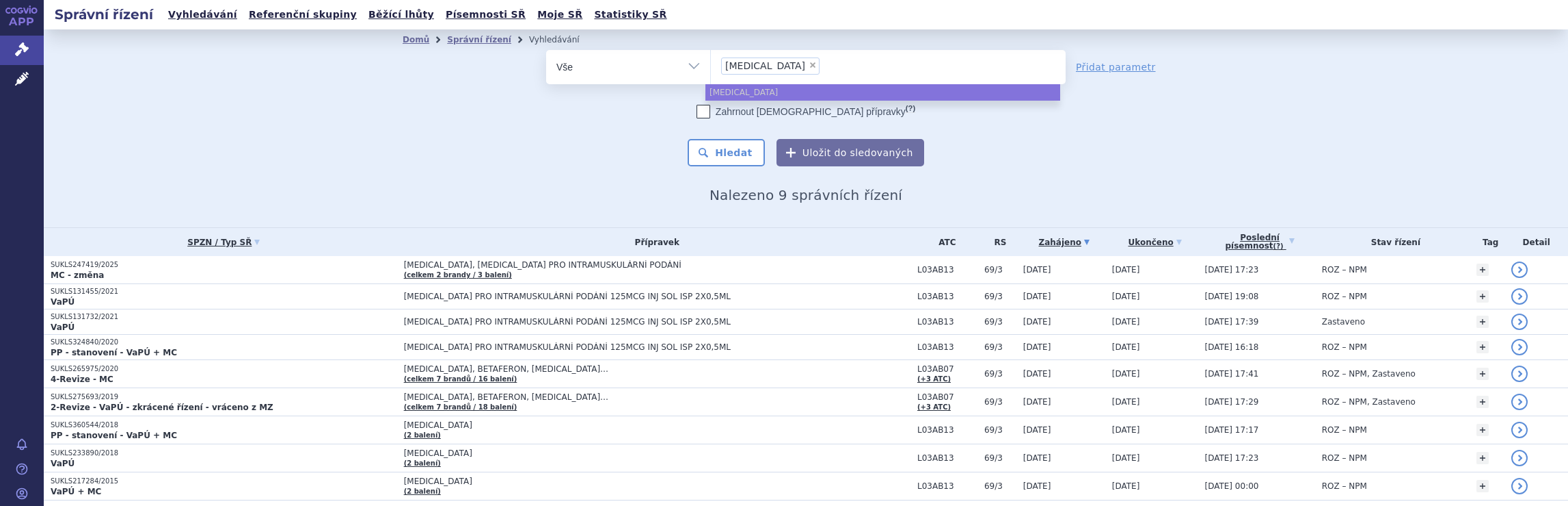
select select
type input "[MEDICAL_DATA]"
type input "pleg"
type input "p"
type input "ro"
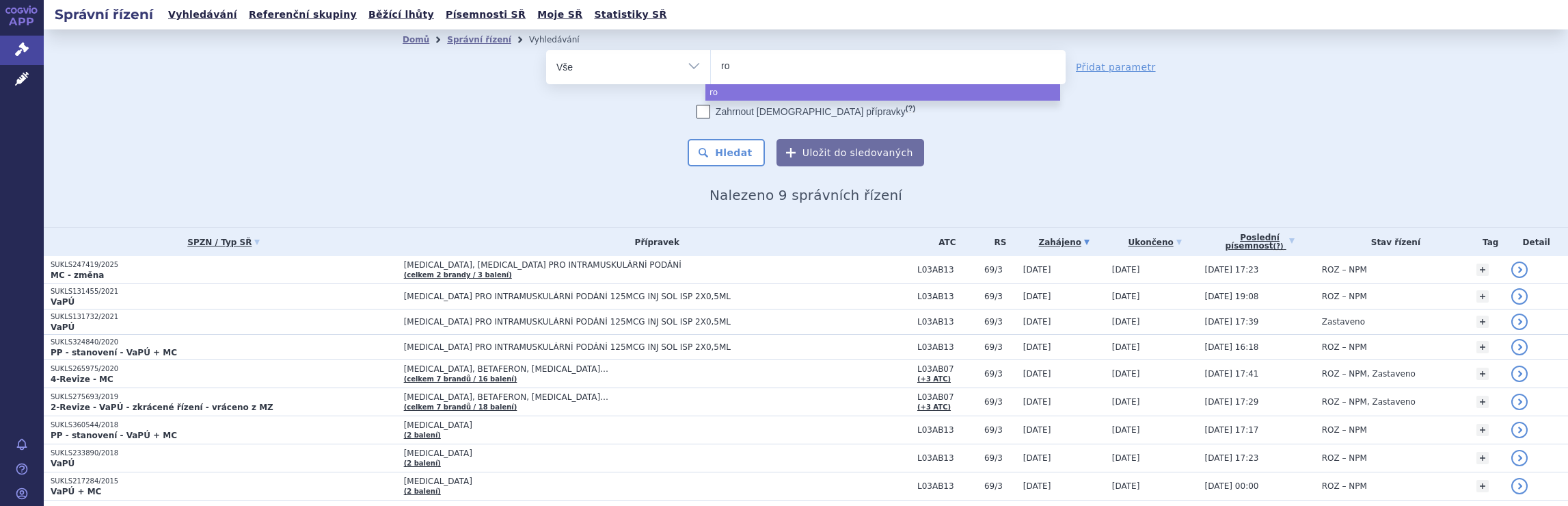
type input "roc"
type input "roch"
type input "roche"
select select "roche"
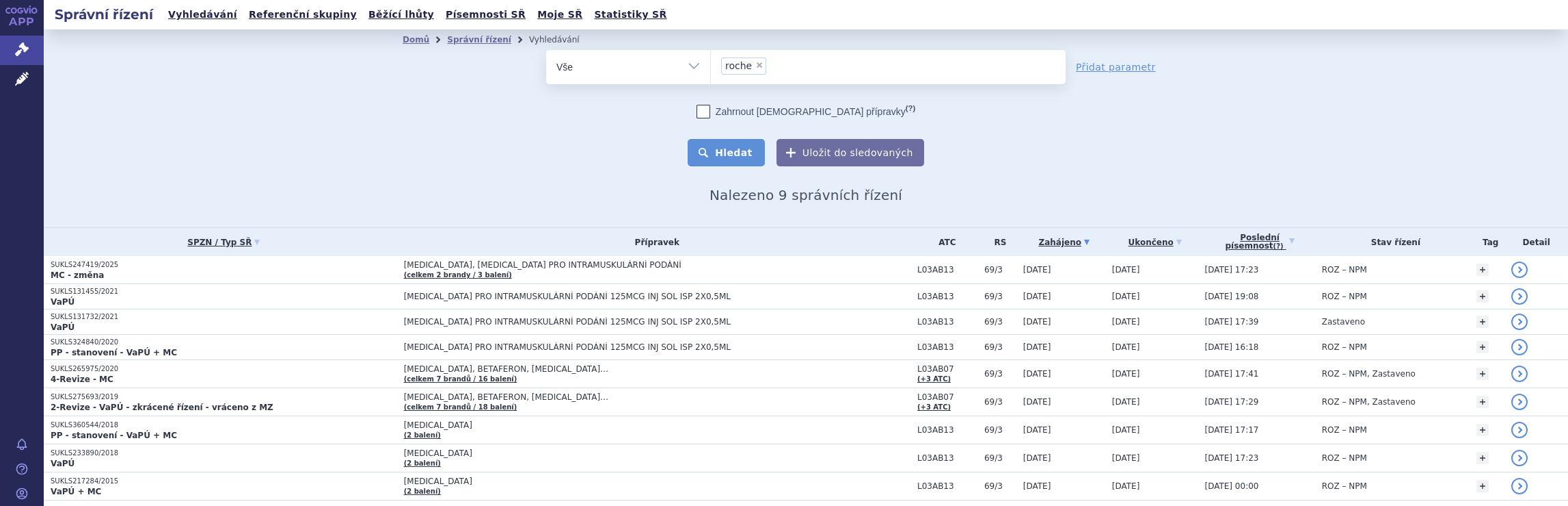
click at [731, 152] on button "Hledat" at bounding box center [726, 152] width 77 height 27
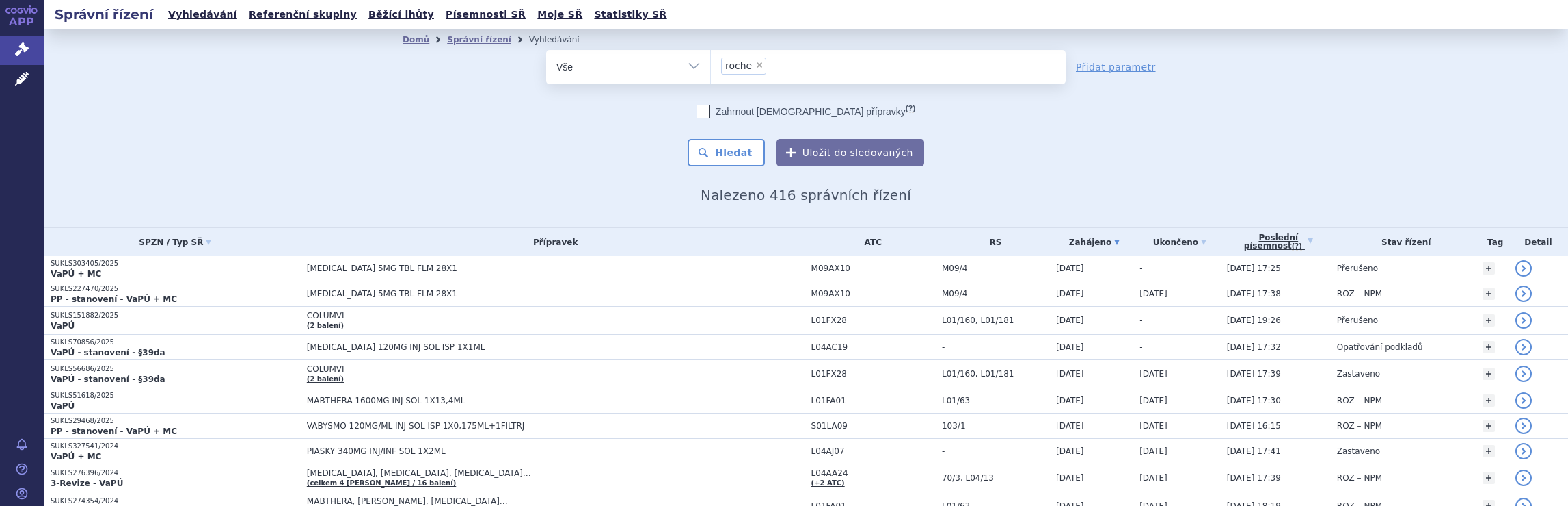
click at [643, 270] on span "[MEDICAL_DATA] 5MG TBL FLM 28X1" at bounding box center [556, 267] width 498 height 10
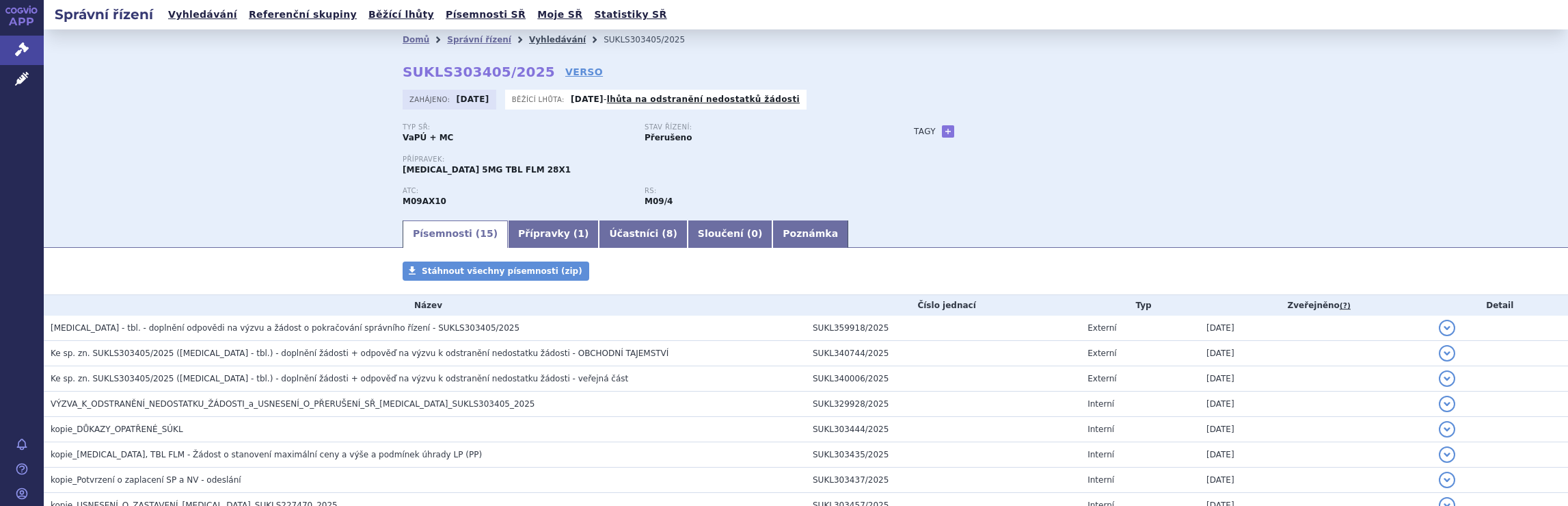
click at [546, 43] on link "Vyhledávání" at bounding box center [557, 39] width 57 height 10
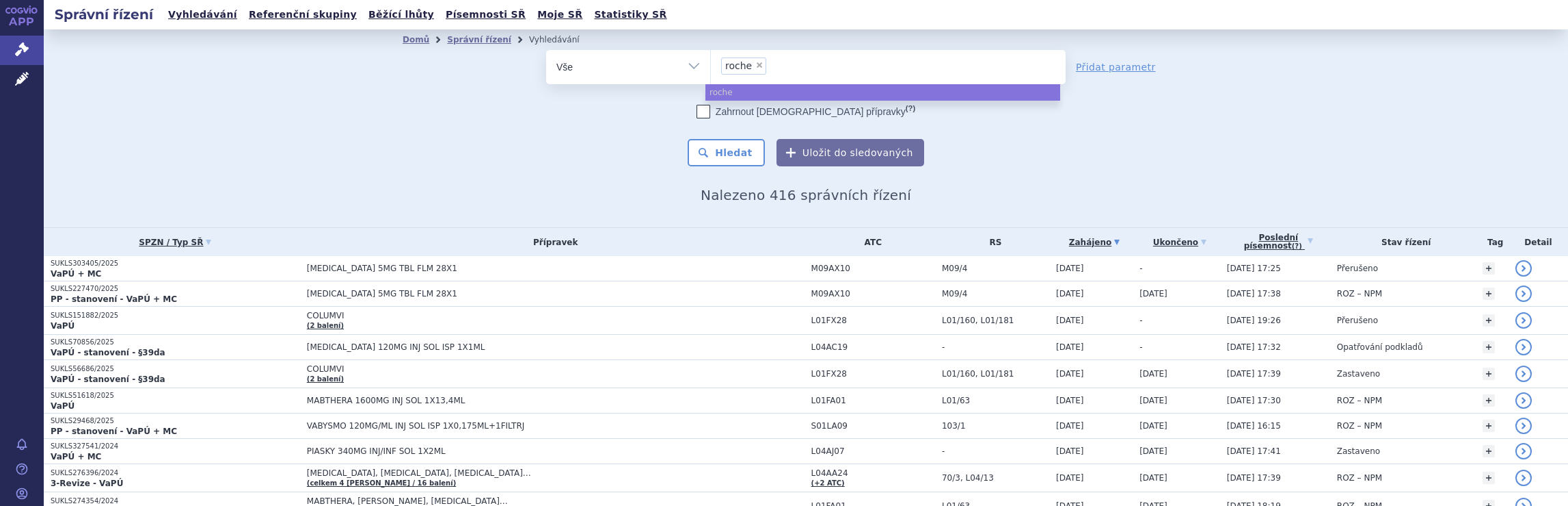
select select
type input "roche"
type input "r"
type input "no"
type input "nova"
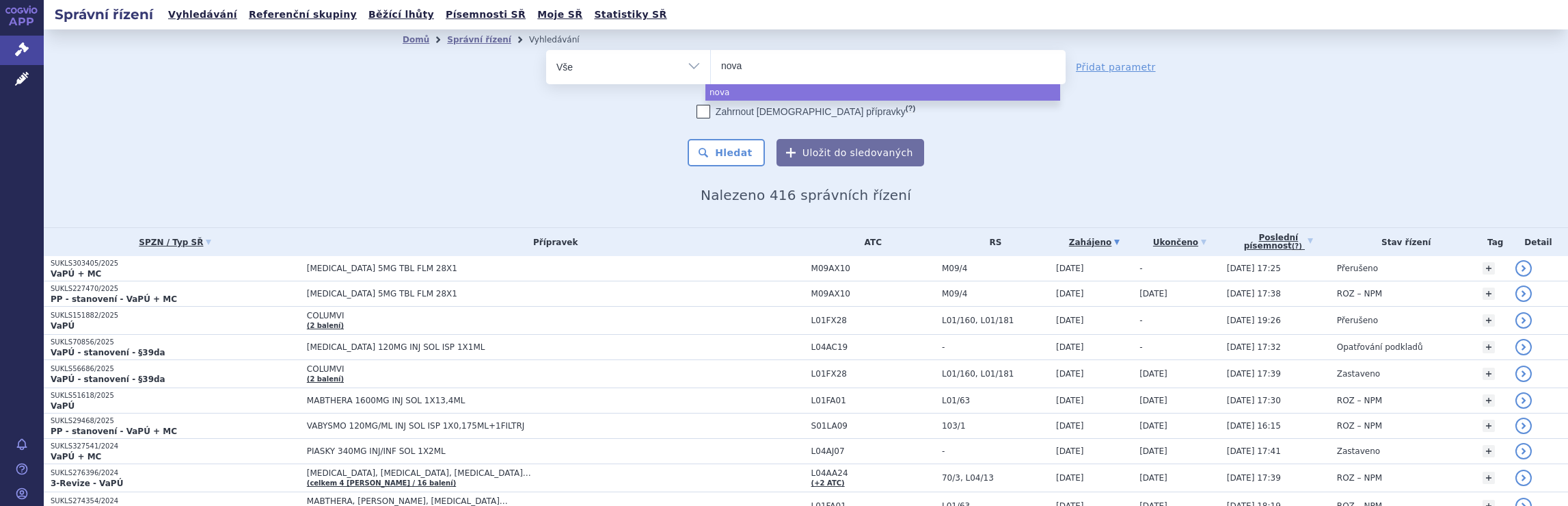
type input "novar"
type input "novart"
type input "novarti"
type input "novartis"
select select "novartis"
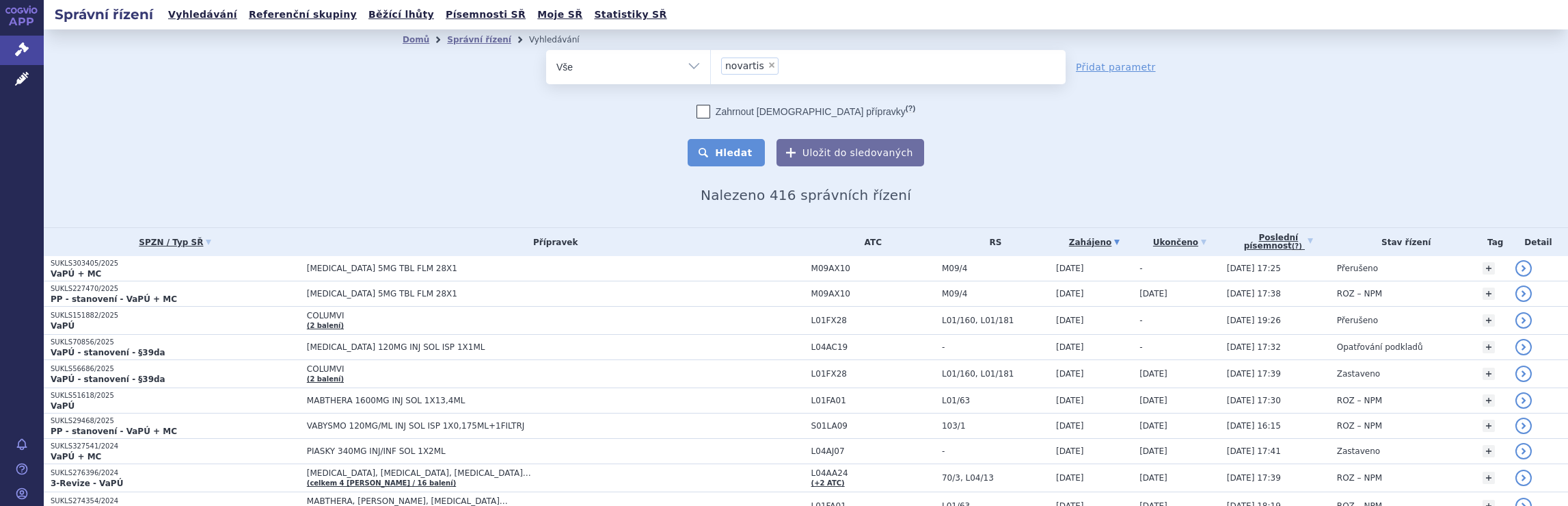
click at [736, 152] on button "Hledat" at bounding box center [726, 152] width 77 height 27
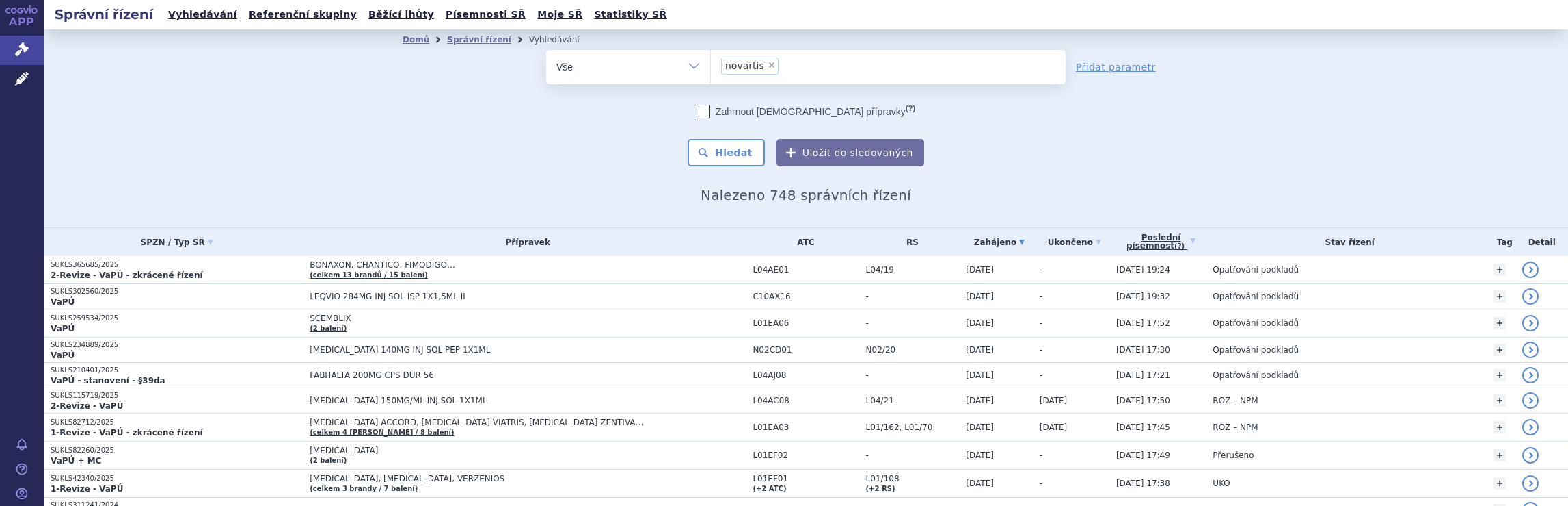
scroll to position [206, 0]
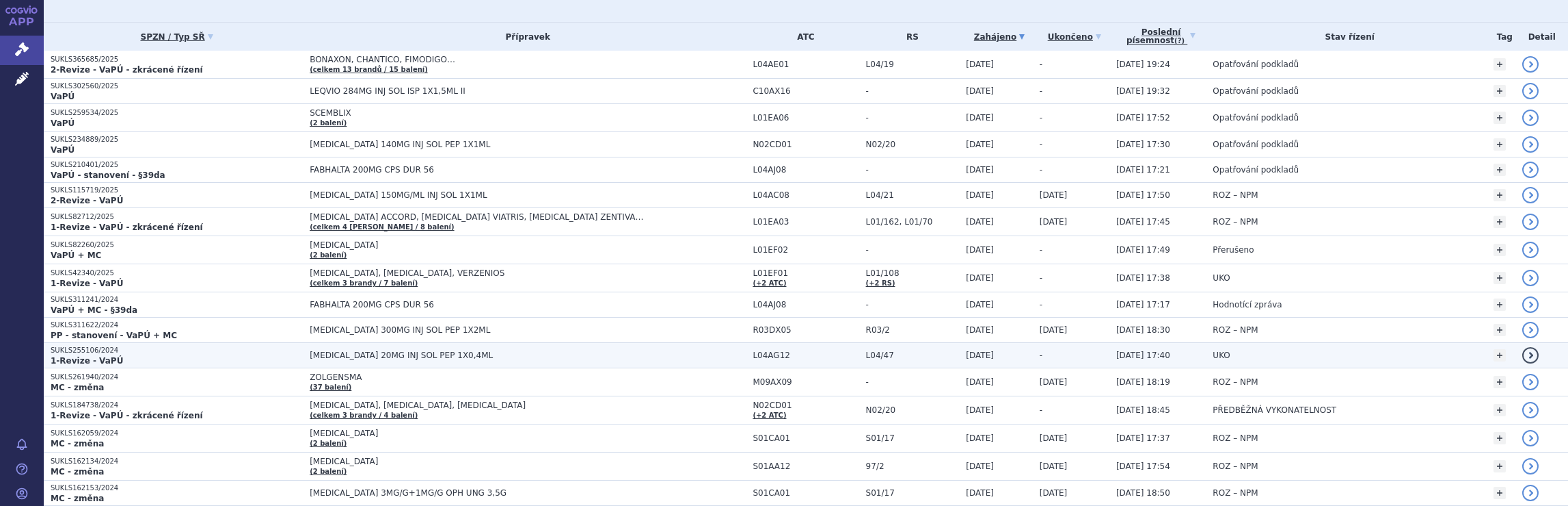
click at [651, 353] on span "[MEDICAL_DATA] 20MG INJ SOL PEP 1X0,4ML" at bounding box center [527, 354] width 436 height 10
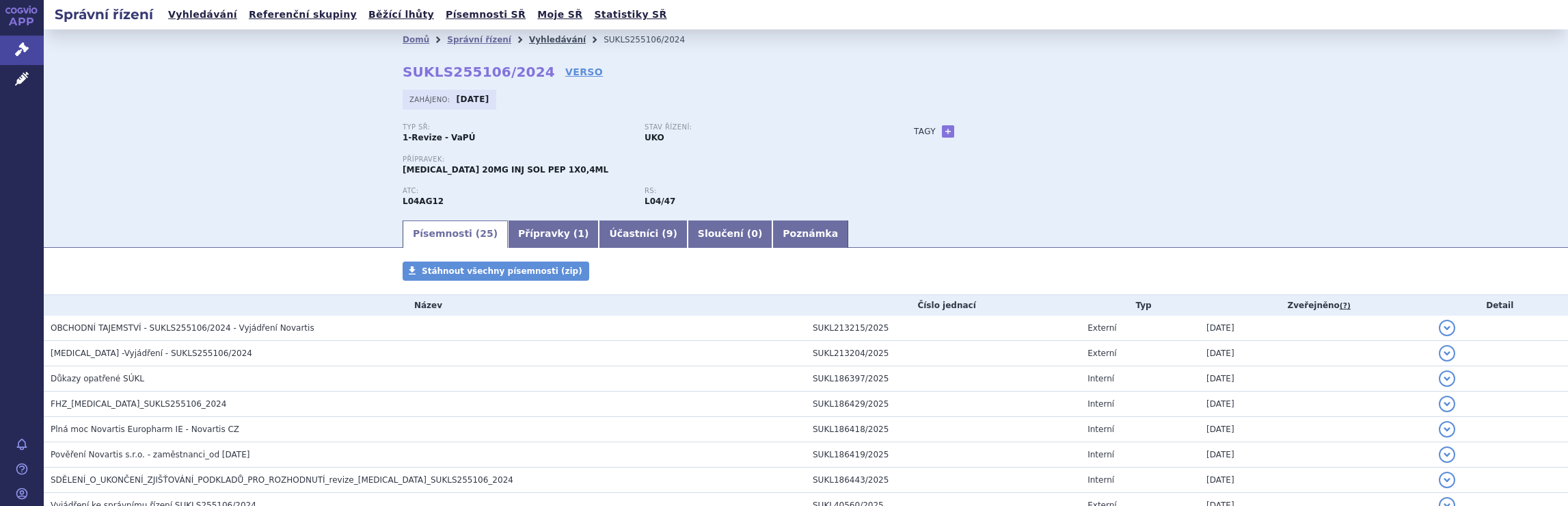
click at [537, 37] on link "Vyhledávání" at bounding box center [557, 39] width 57 height 10
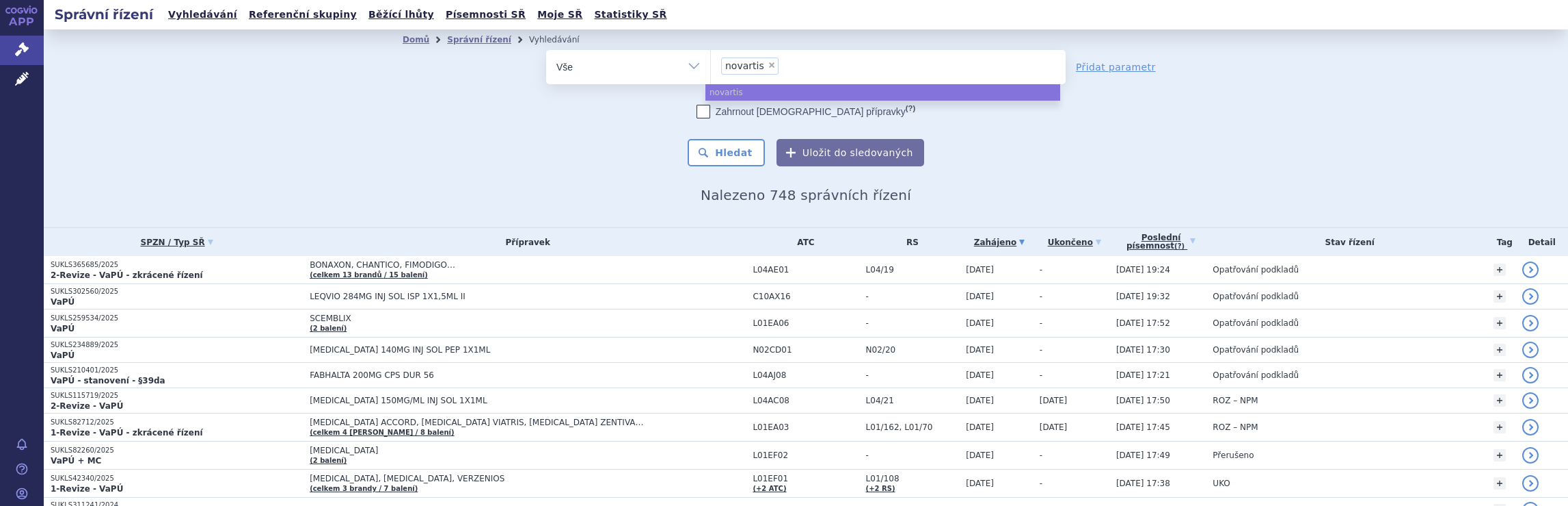
select select
type input "novartis"
type input "novart"
type input "n"
type input "me"
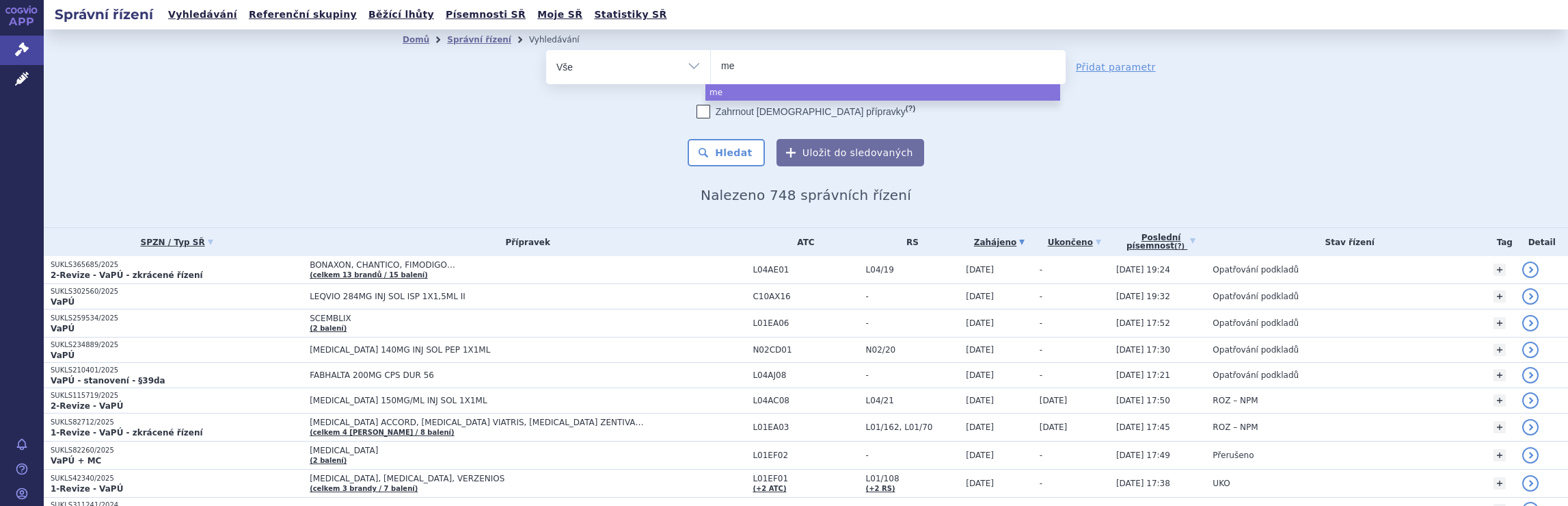
type input "mer"
type input "merc"
type input "merck"
type input "merck s"
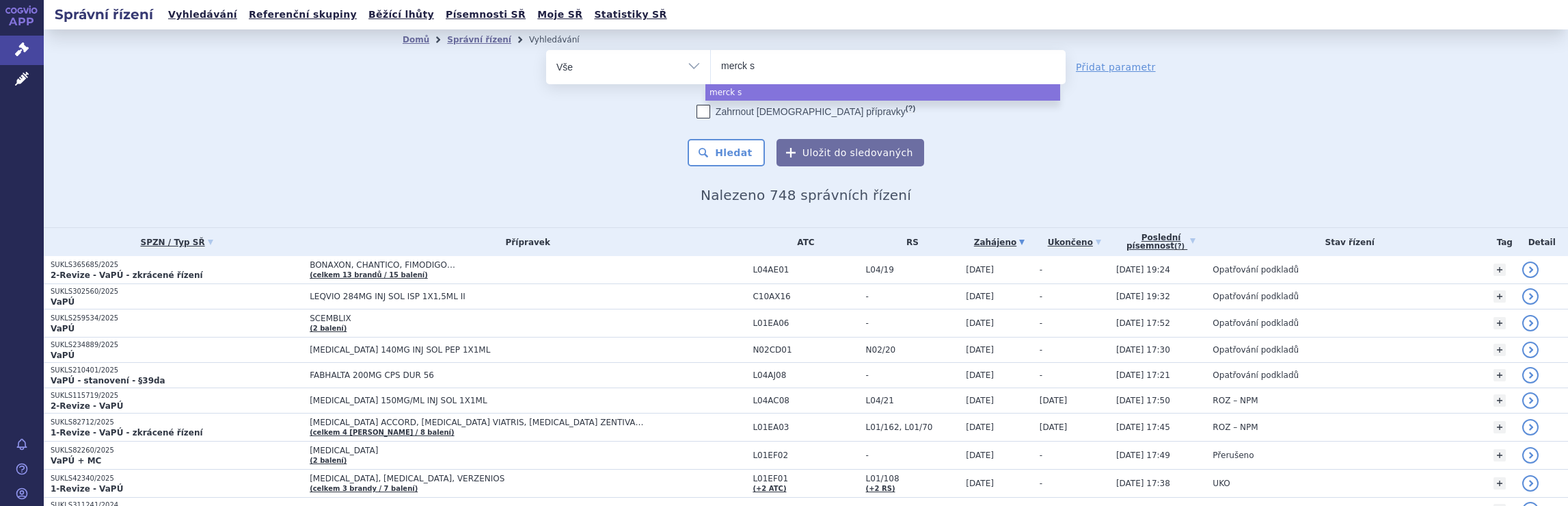
type input "merck sp"
type input "merck spo"
type input "merck spol"
select select "merck spol"
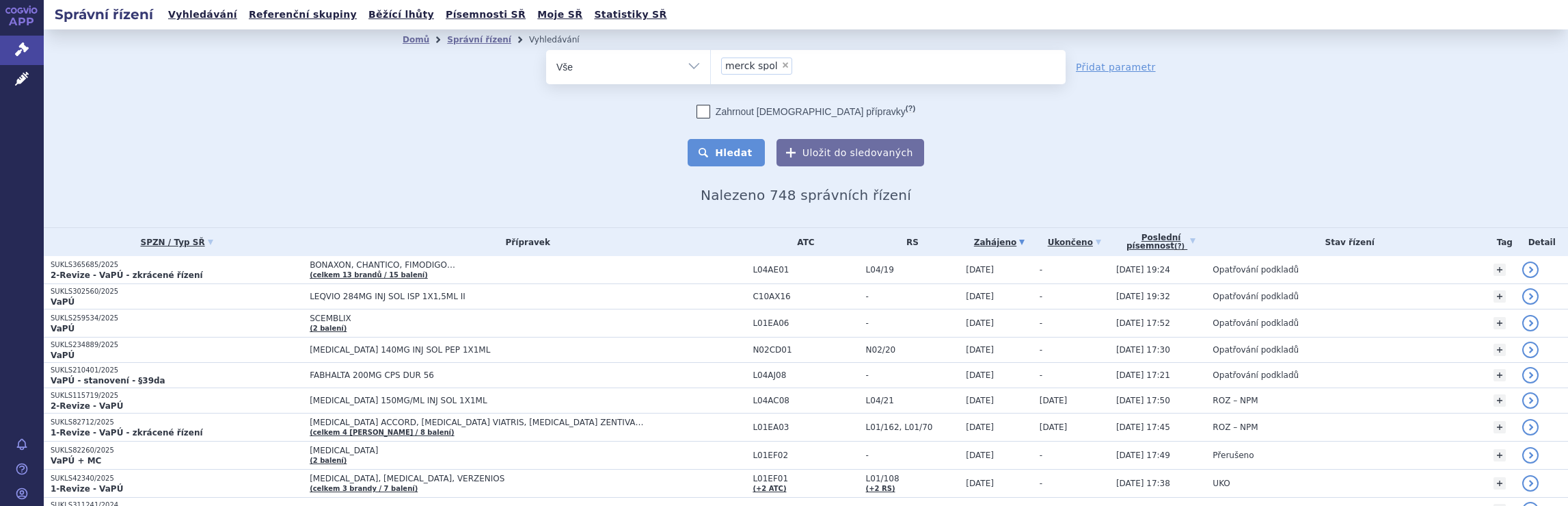
click at [729, 155] on button "Hledat" at bounding box center [726, 152] width 77 height 27
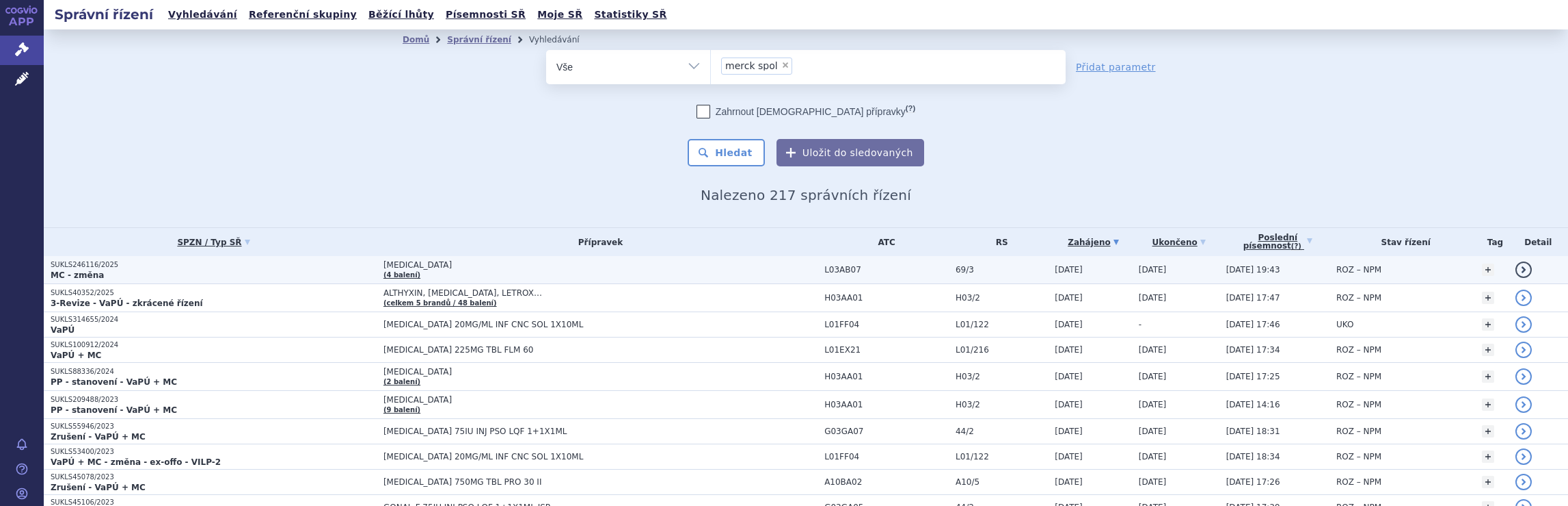
click at [708, 270] on td "REBIF (4 balení)" at bounding box center [597, 270] width 441 height 28
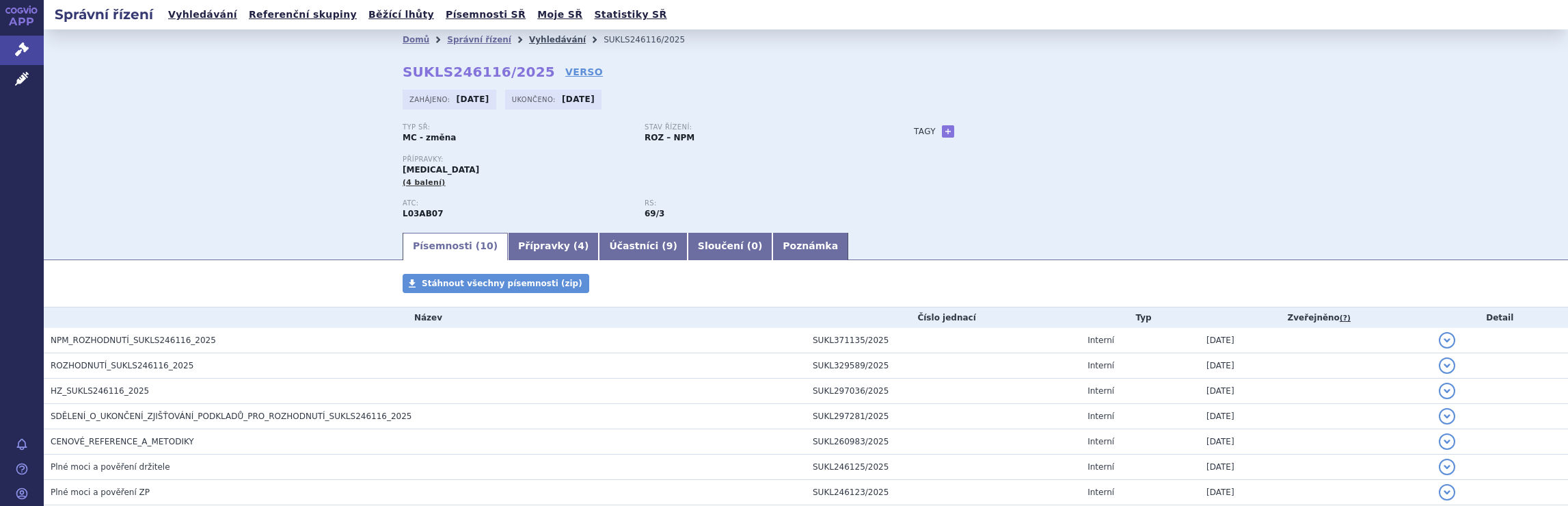
click at [537, 38] on link "Vyhledávání" at bounding box center [557, 39] width 57 height 10
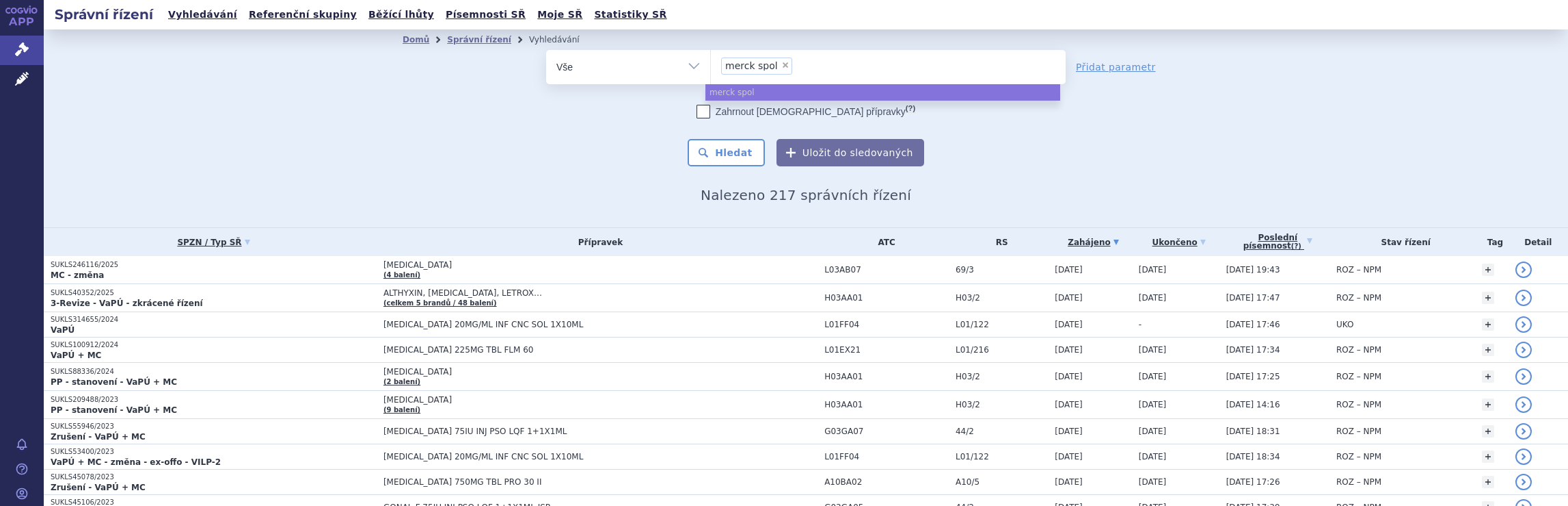
select select
type input "merck spol"
type input "merc"
type input "m"
select select "merck spol"
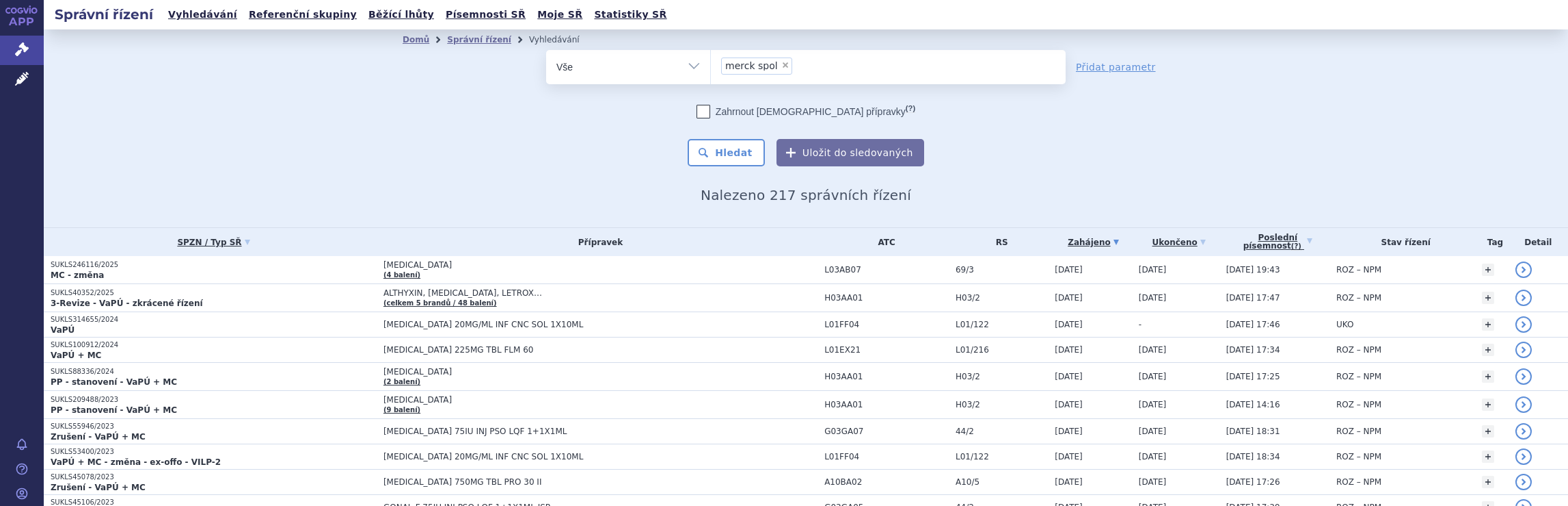
click at [1061, 159] on div "odstranit Vše Spisová značka Typ SŘ" at bounding box center [806, 108] width 807 height 117
select select
type input "merck spol"
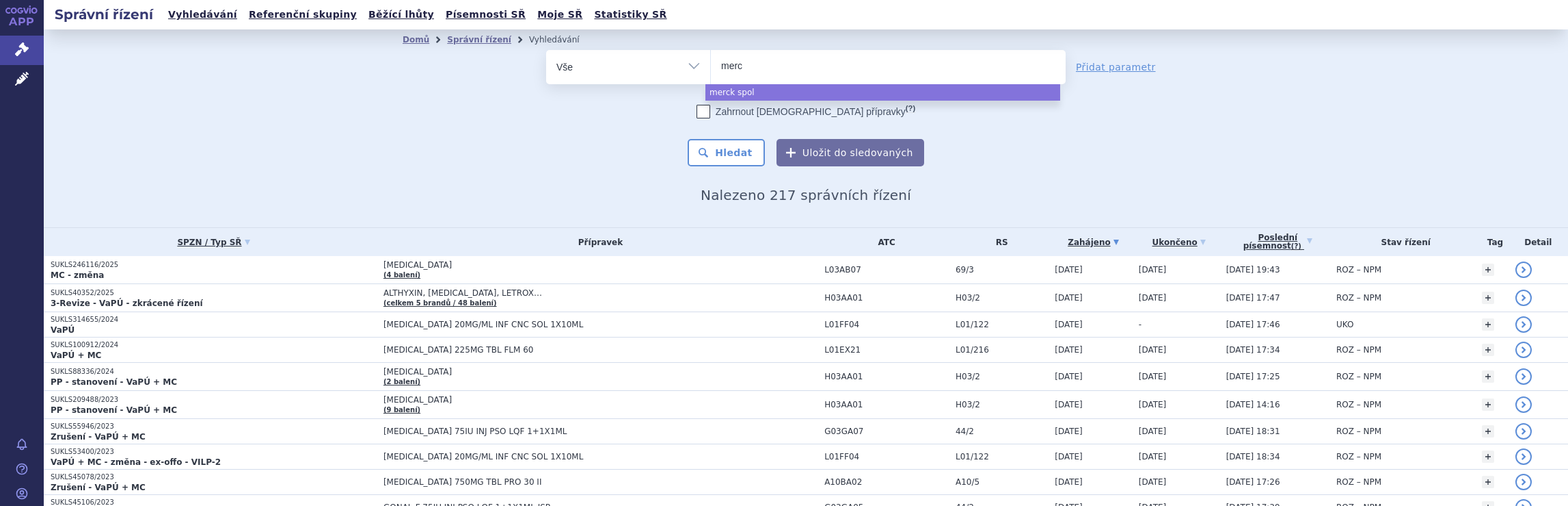
type input "mer"
type input "m"
type input "ne"
type input "neu"
type input "neur"
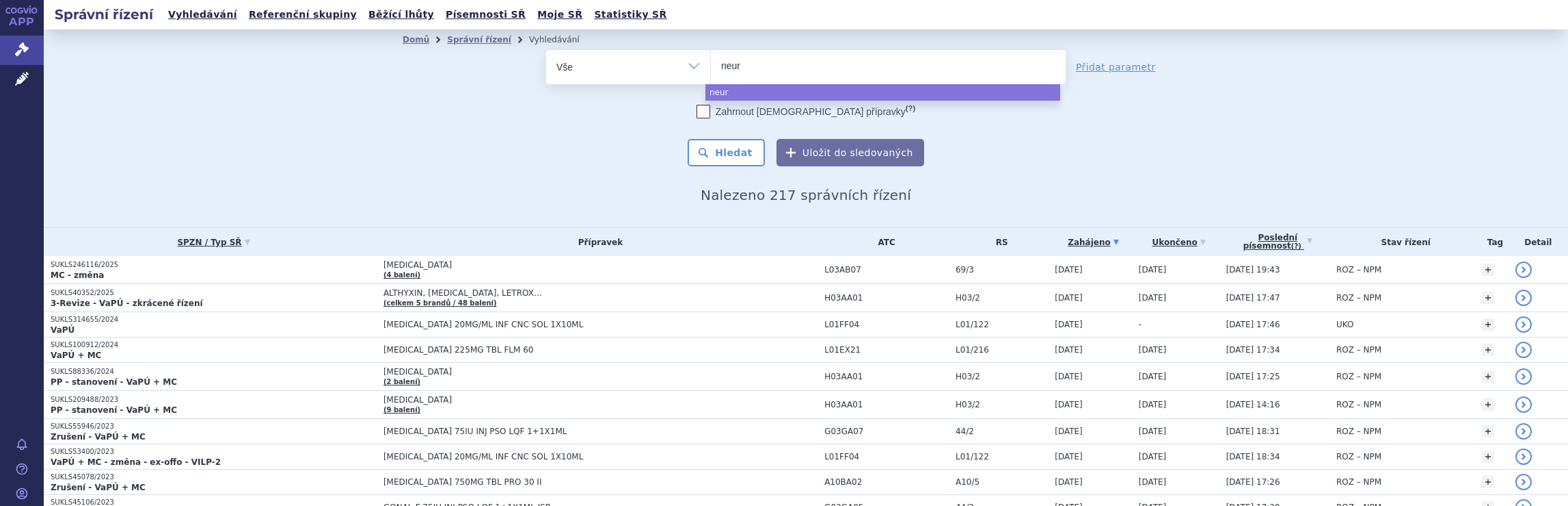
type input "neura"
type input "neuray"
type input "neura"
type input "neurax"
type input "neuraxp"
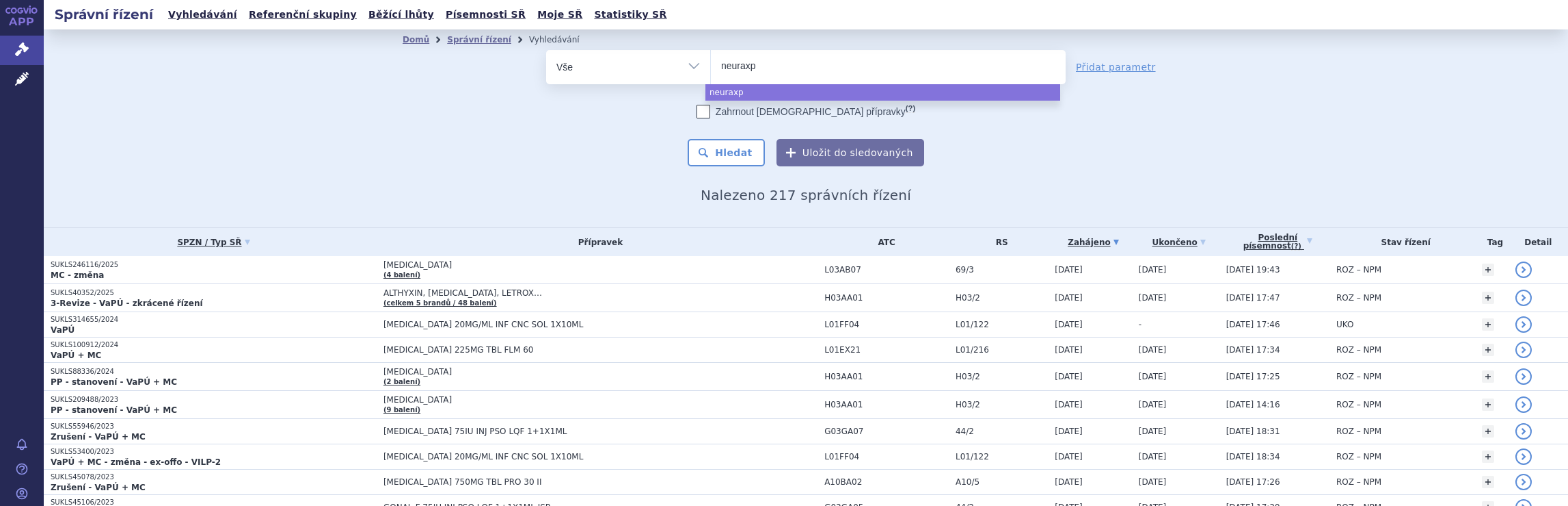
type input "neuraxph"
type input "neuraxpha"
type input "neuraxphar"
type input "neuraxpharm"
select select "neuraxpharm"
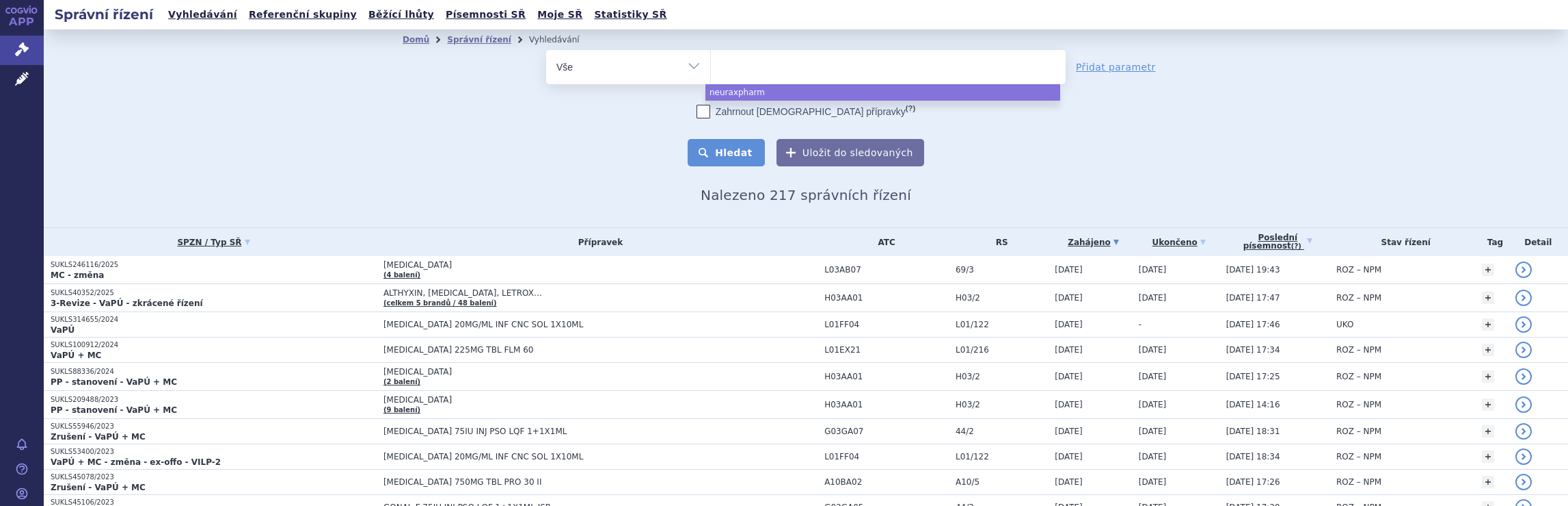
click at [730, 154] on button "Hledat" at bounding box center [726, 152] width 77 height 27
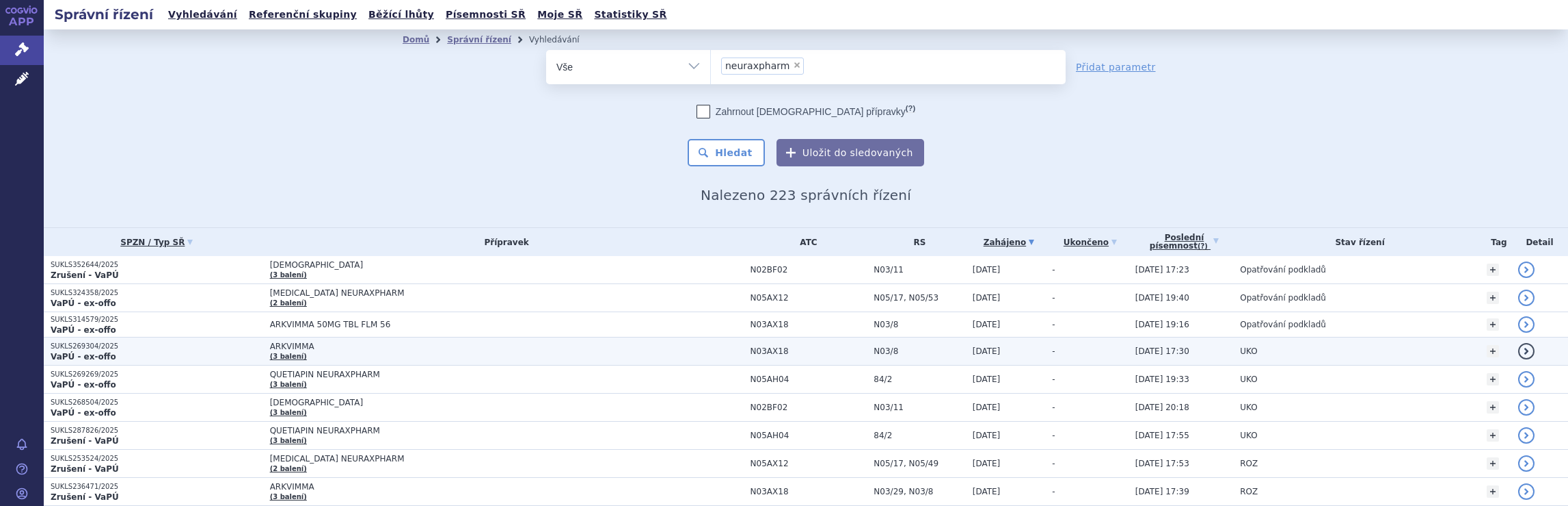
scroll to position [813, 0]
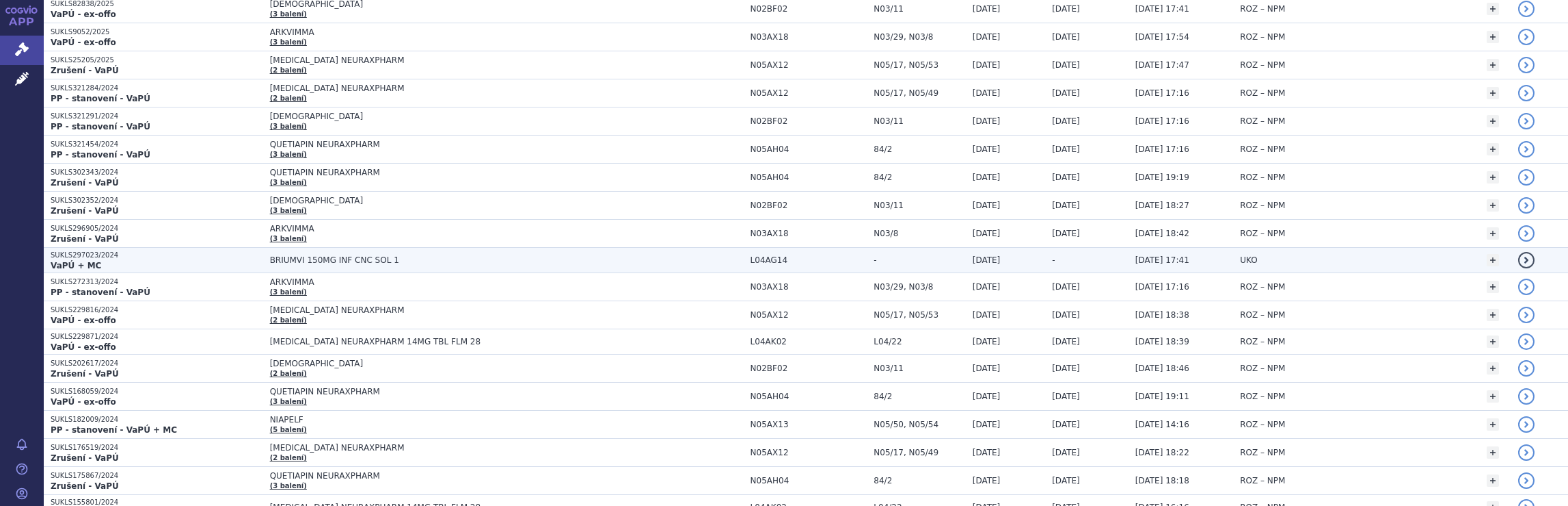
click at [687, 255] on span "BRIUMVI 150MG INF CNC SOL 1" at bounding box center [506, 260] width 473 height 10
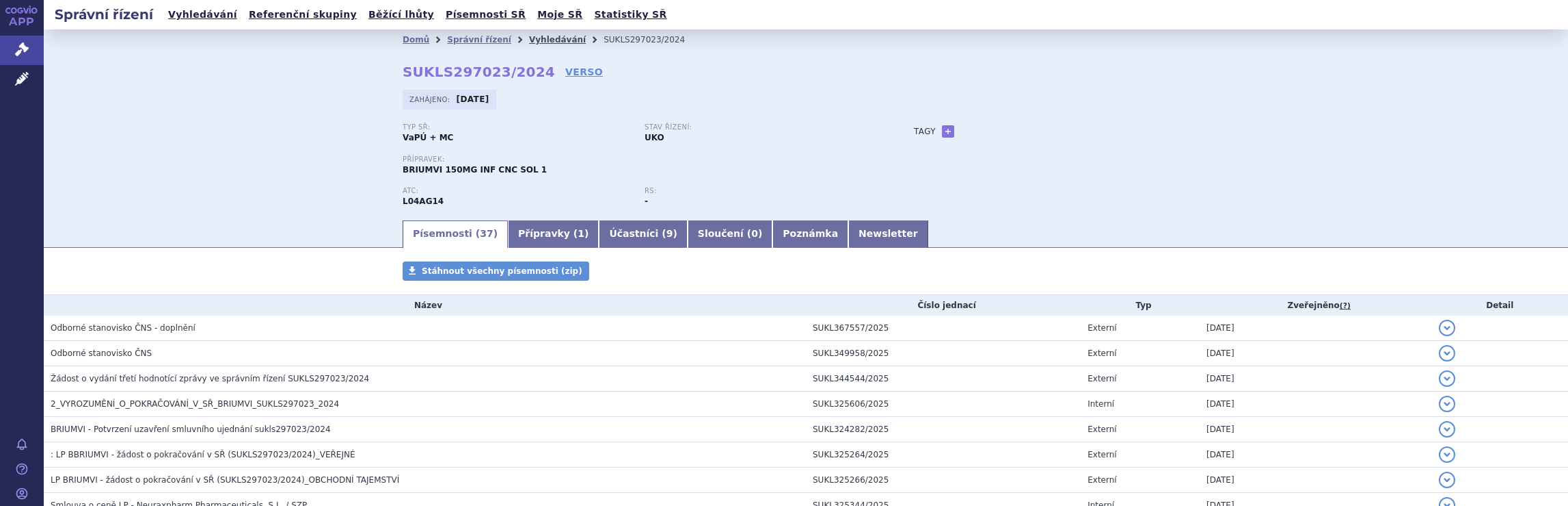
click at [534, 40] on link "Vyhledávání" at bounding box center [557, 39] width 57 height 10
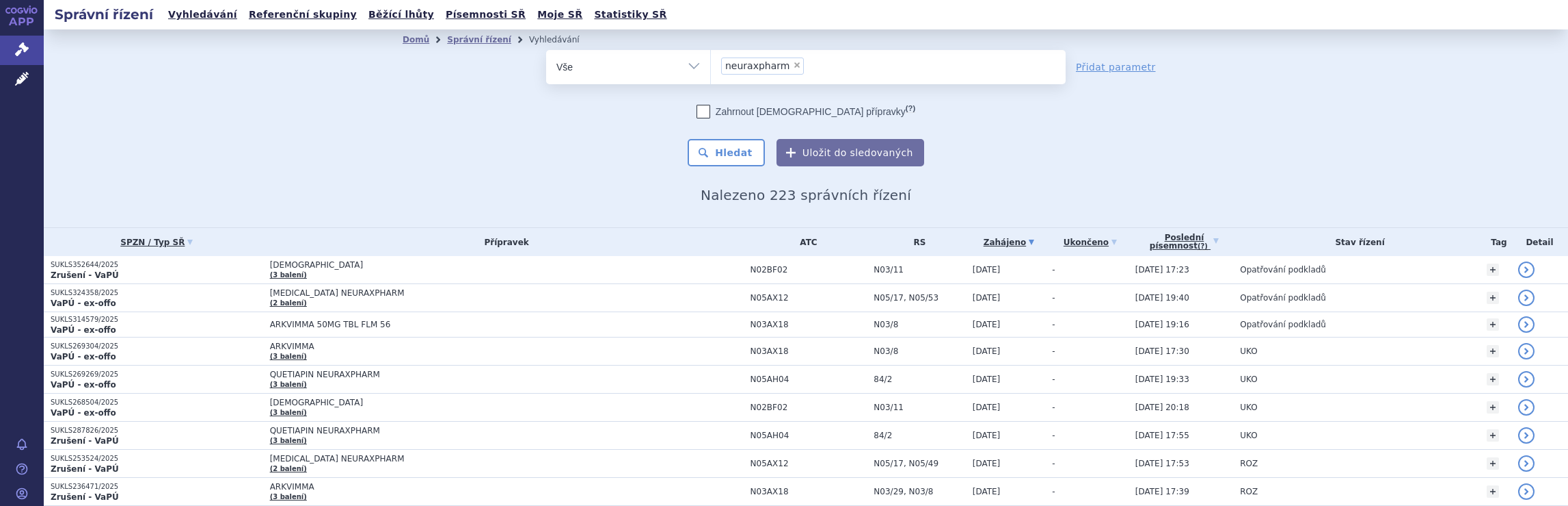
click at [820, 66] on ul "× neuraxpharm" at bounding box center [888, 64] width 355 height 30
click at [711, 66] on select "neuraxpharm" at bounding box center [710, 66] width 1 height 34
select select
type input "neuraxpharm"
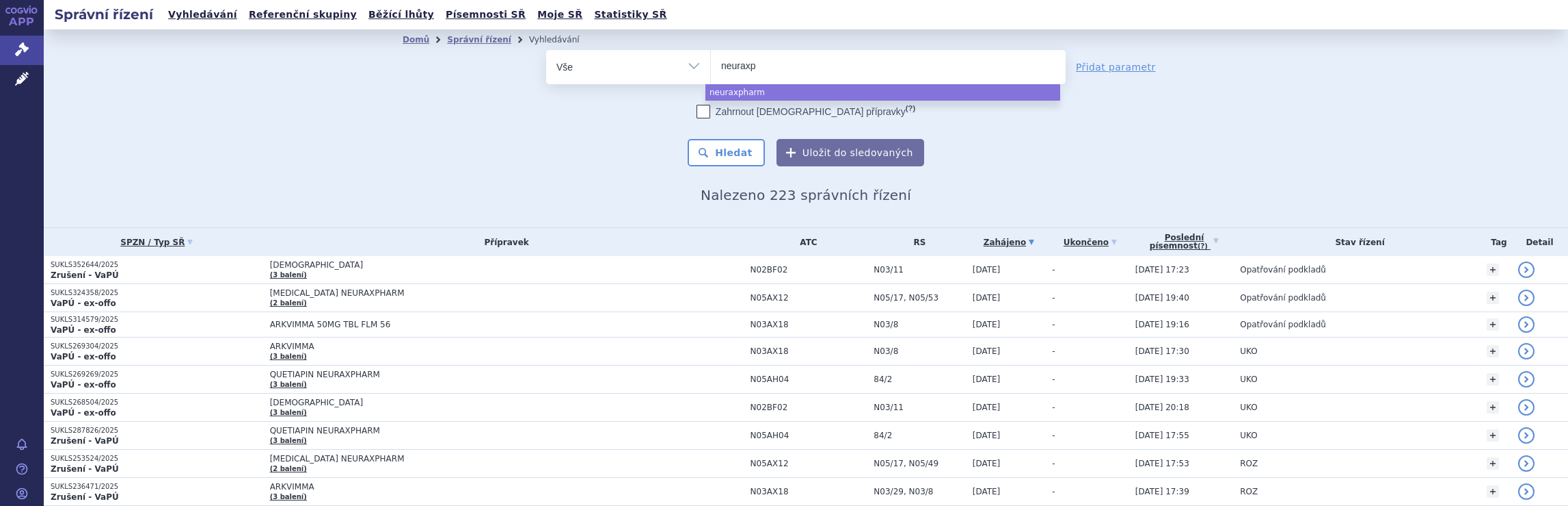
type input "neurax"
type input "n"
type input "ja"
type input "jan"
type input "jans"
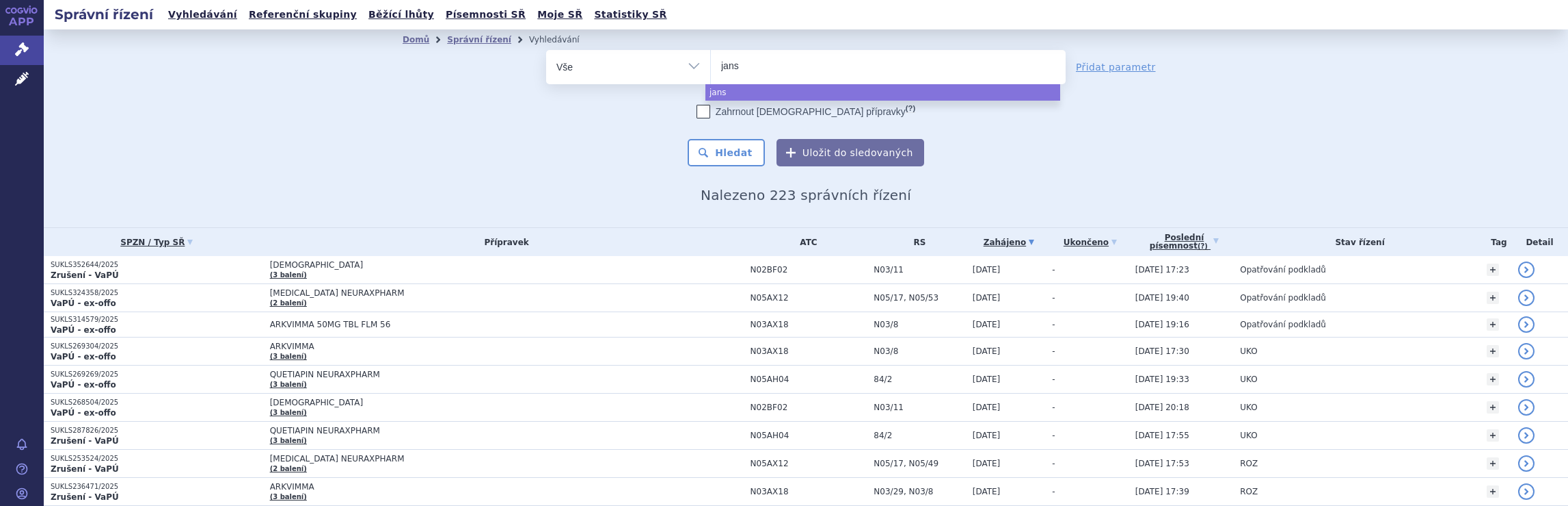
type input "janss"
type input "janssen"
select select "janssen"
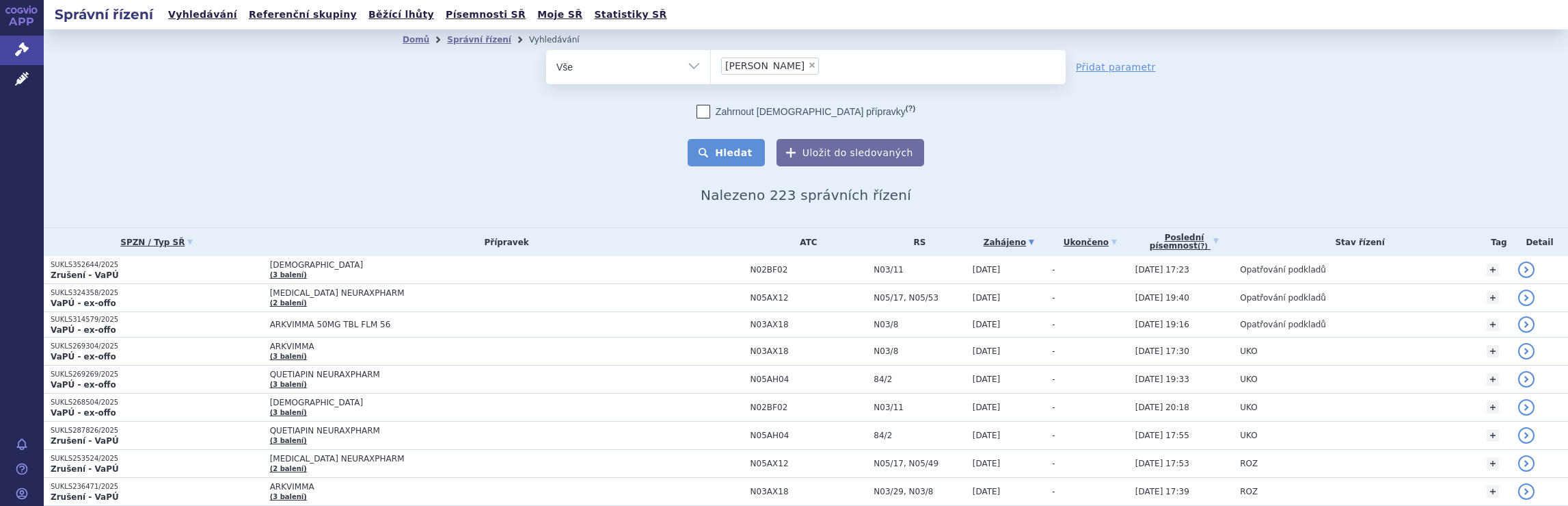
click at [747, 150] on button "Hledat" at bounding box center [726, 152] width 77 height 27
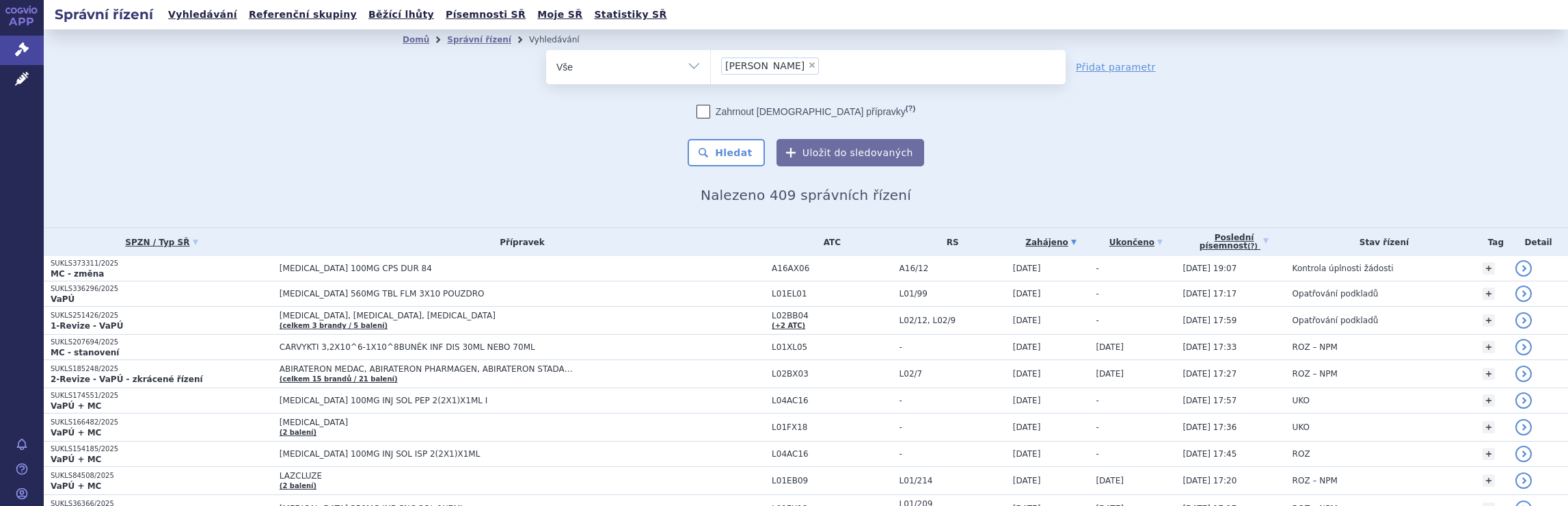
click at [800, 70] on ul "× janssen" at bounding box center [888, 64] width 355 height 30
click at [711, 70] on select "janssen" at bounding box center [710, 66] width 1 height 34
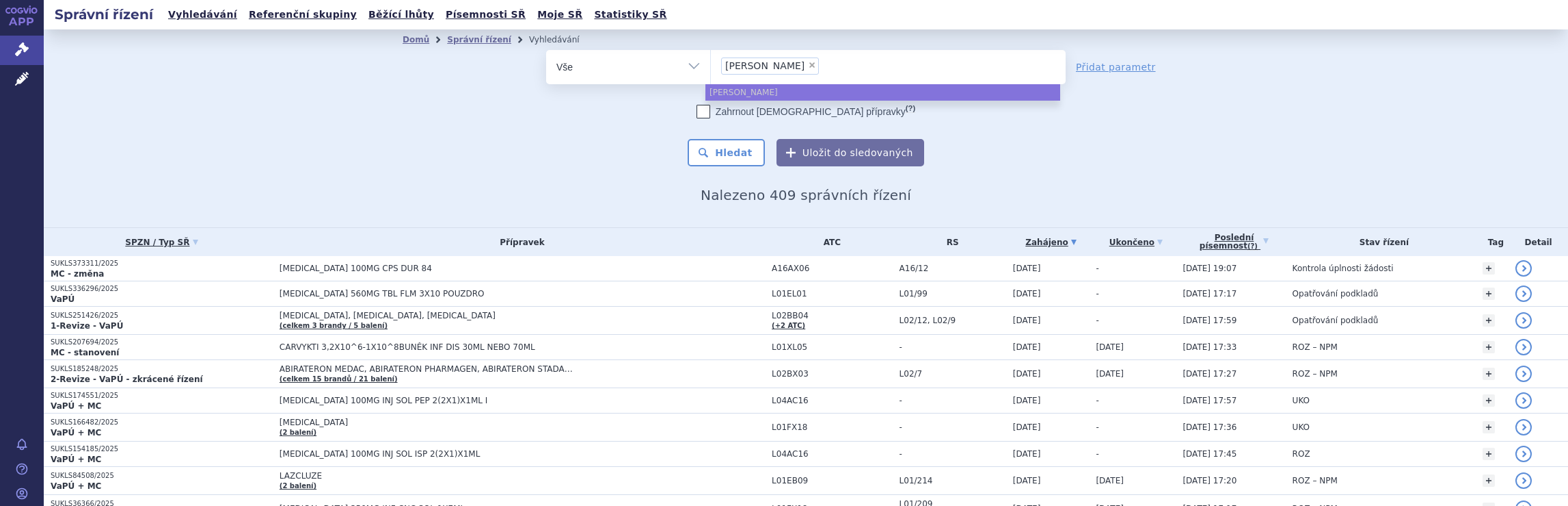
select select
type input "janssen"
type input "janss"
type input "j"
type input "br"
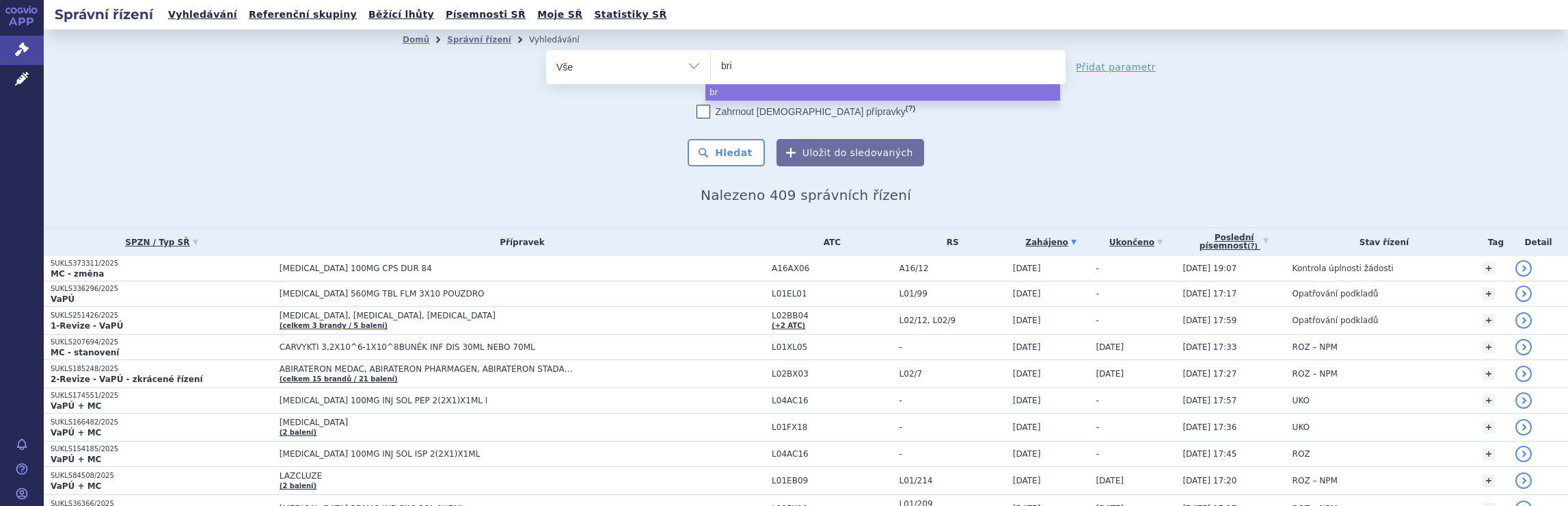
type input "bris"
type input "brist"
type input "bristo"
type input "[GEOGRAPHIC_DATA]"
select select "[GEOGRAPHIC_DATA]"
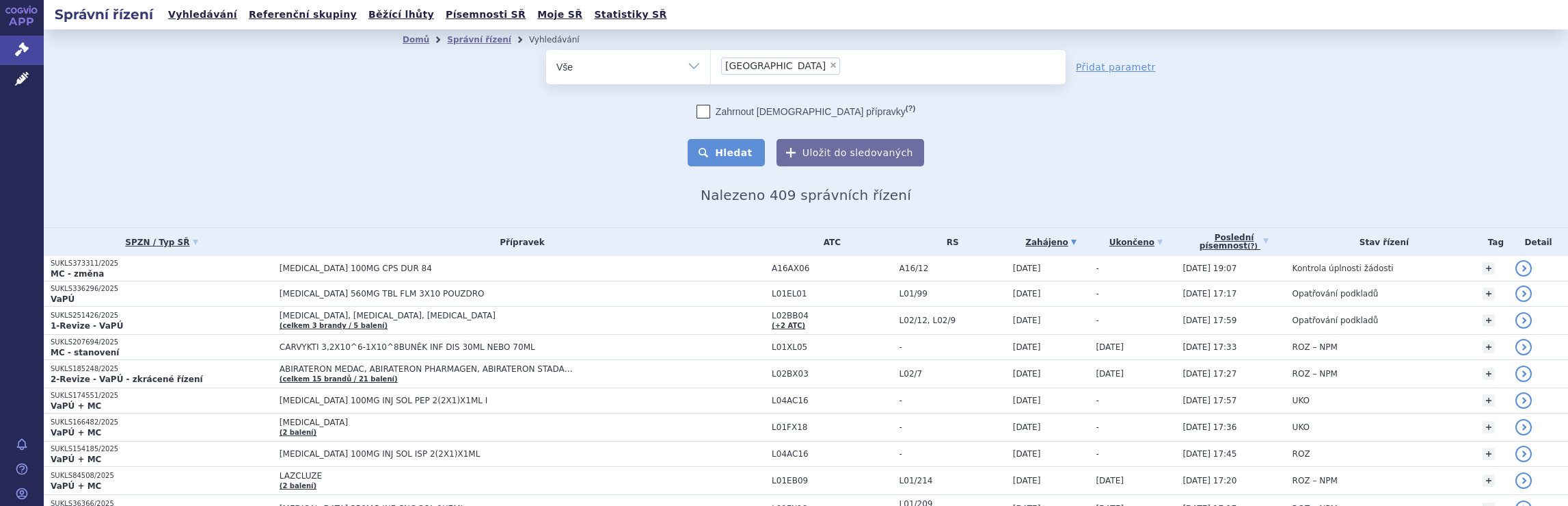
click at [738, 152] on button "Hledat" at bounding box center [726, 152] width 77 height 27
